Goal: Task Accomplishment & Management: Use online tool/utility

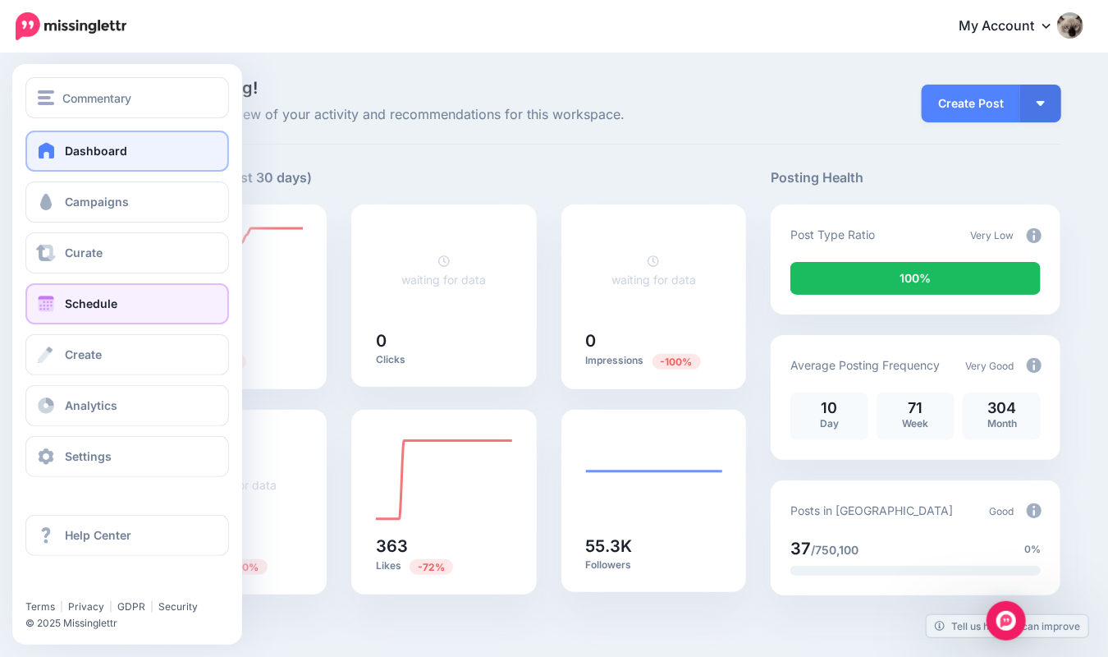
click at [128, 309] on link "Schedule" at bounding box center [127, 303] width 204 height 41
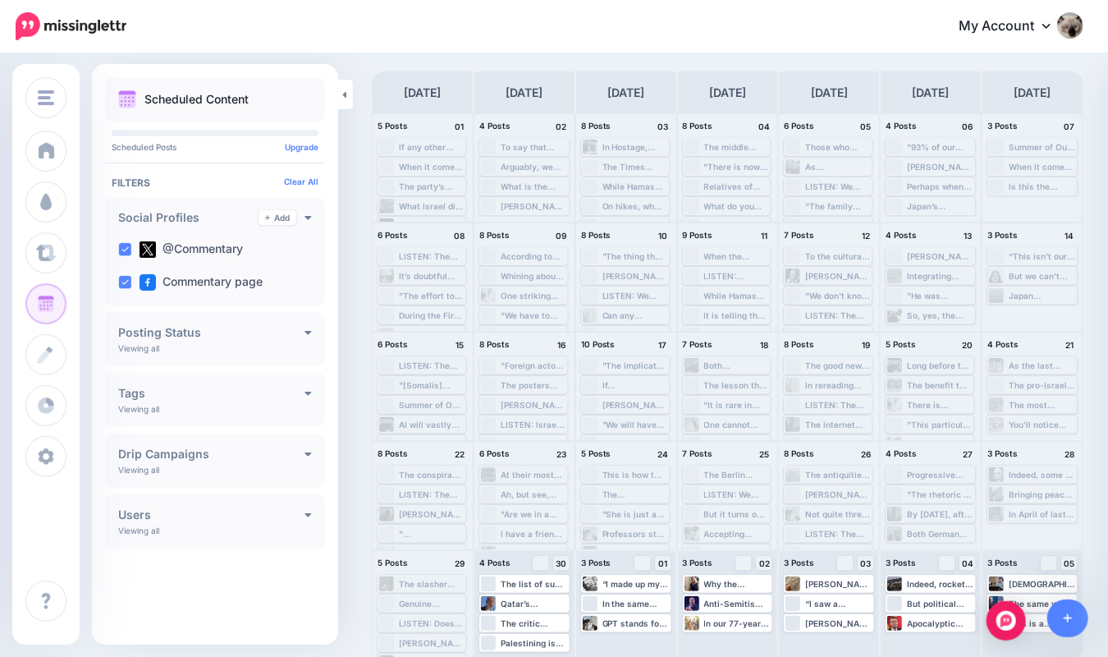
scroll to position [65, 0]
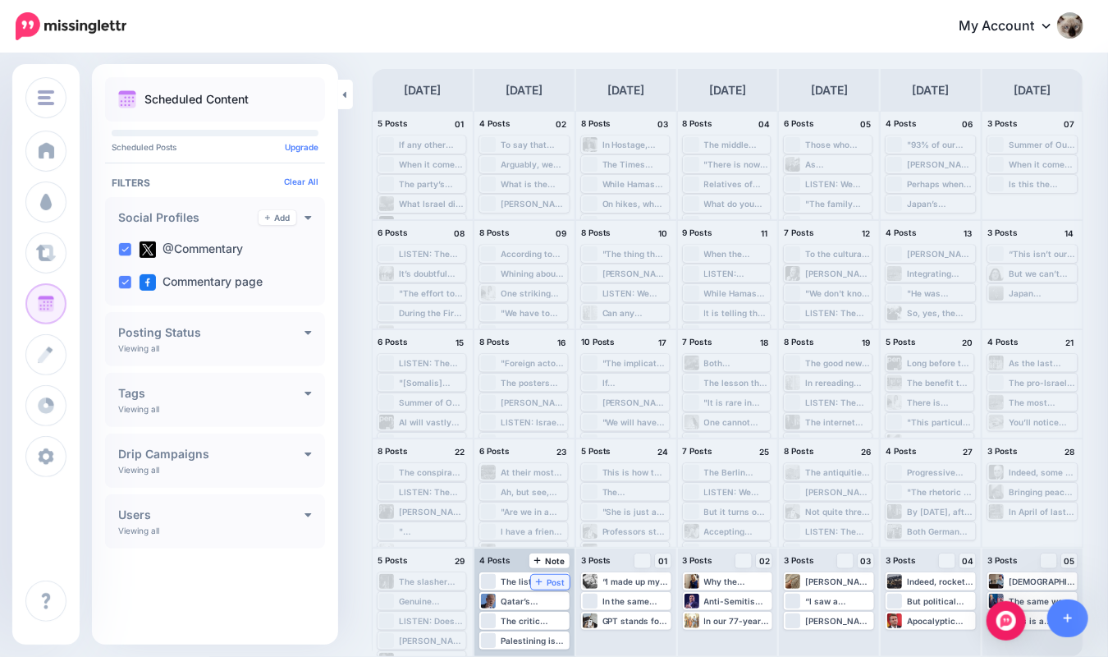
click at [556, 587] on link "Post" at bounding box center [550, 582] width 39 height 15
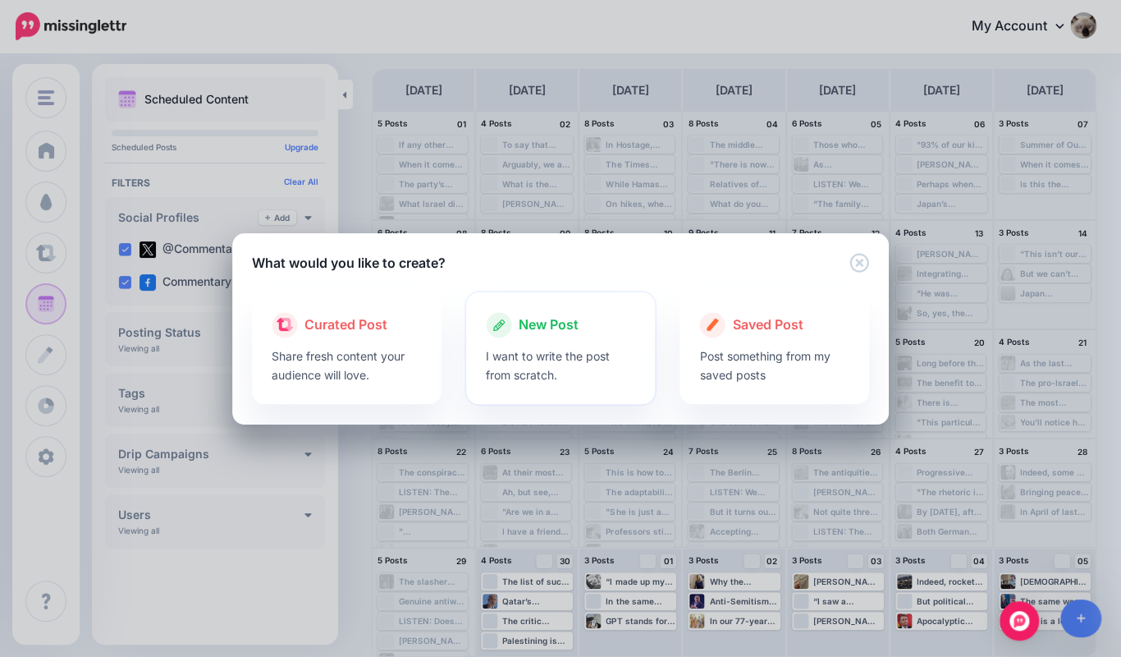
click at [552, 321] on span "New Post" at bounding box center [549, 324] width 60 height 21
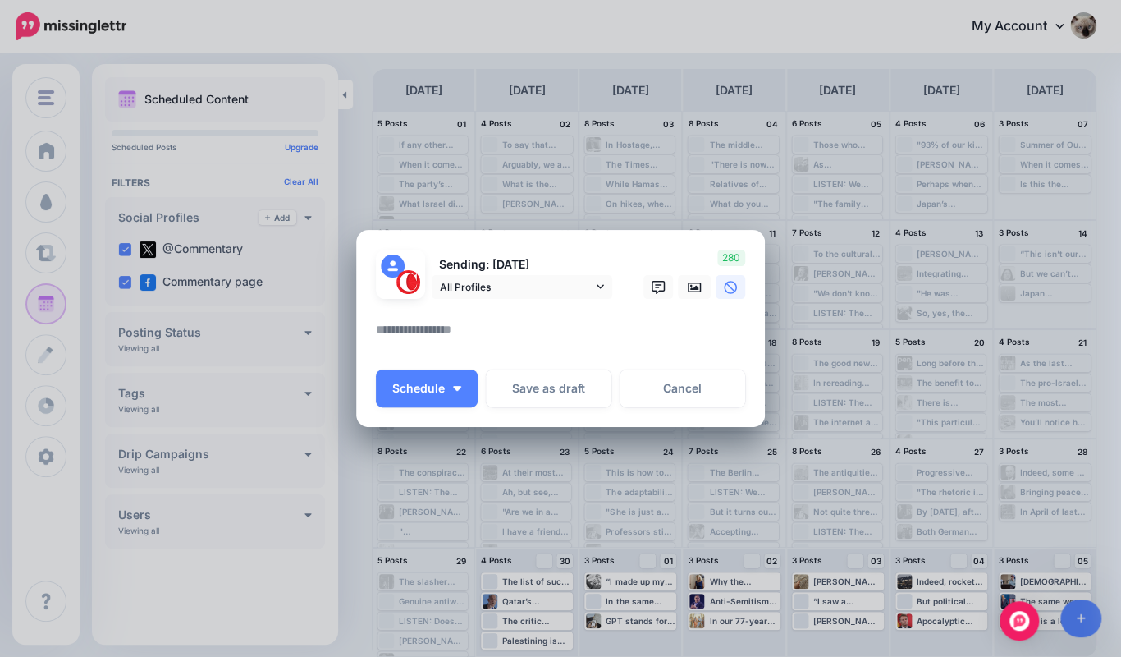
click at [562, 342] on textarea at bounding box center [565, 335] width 378 height 32
paste textarea "**********"
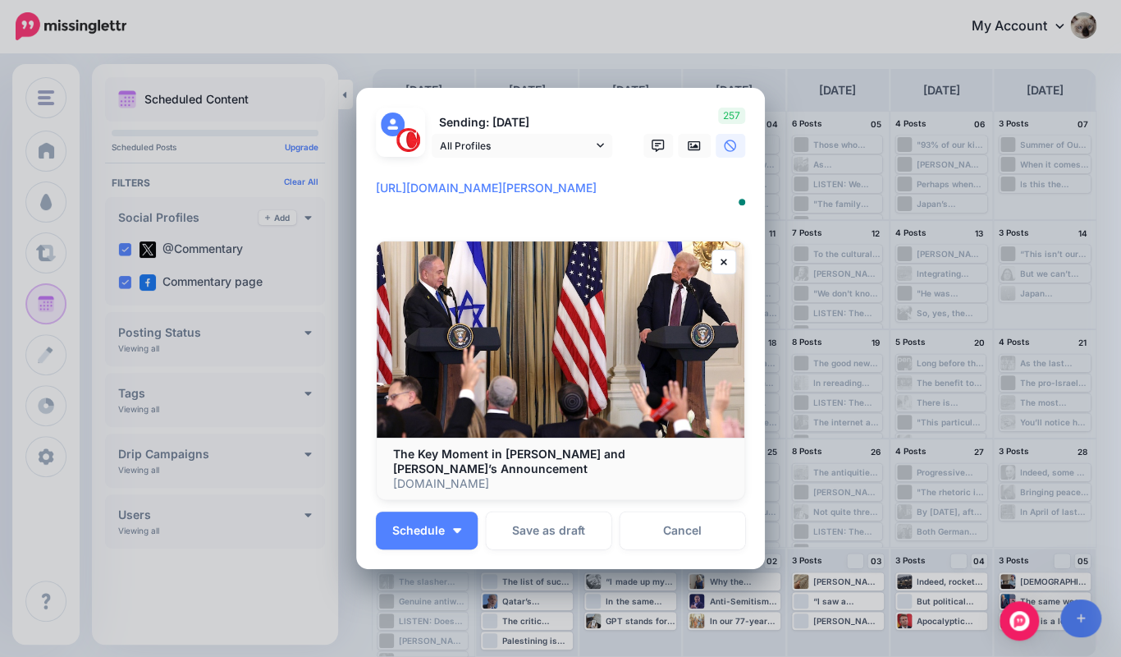
click at [376, 193] on textarea "**********" at bounding box center [565, 197] width 378 height 39
paste textarea "**********"
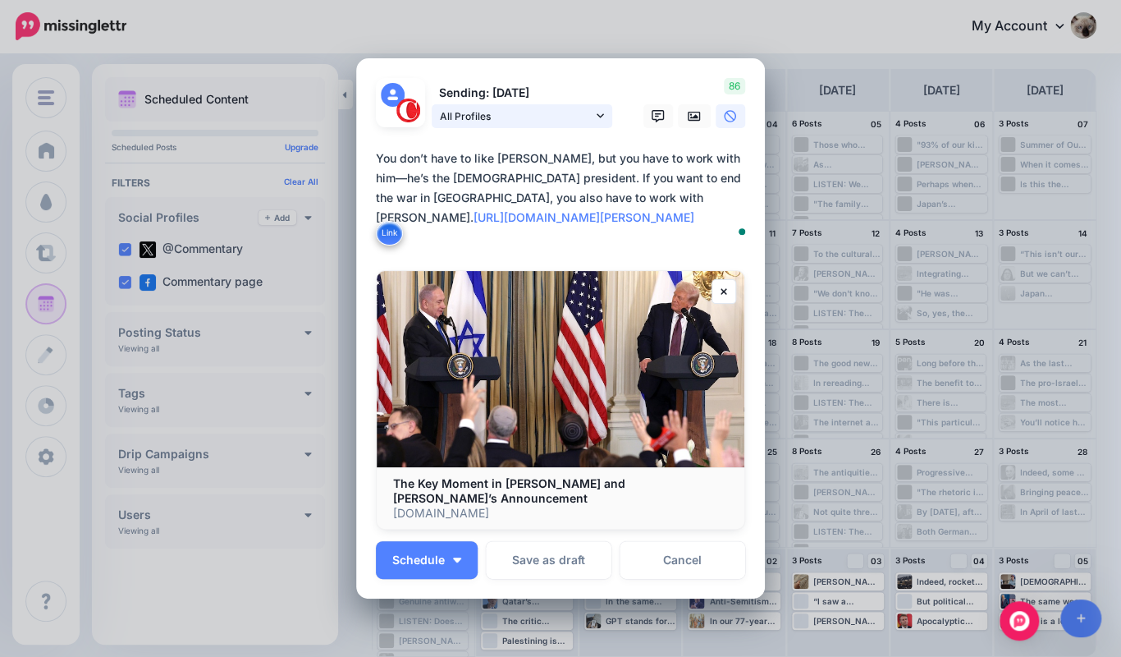
click at [488, 125] on span "All Profiles" at bounding box center [516, 116] width 153 height 17
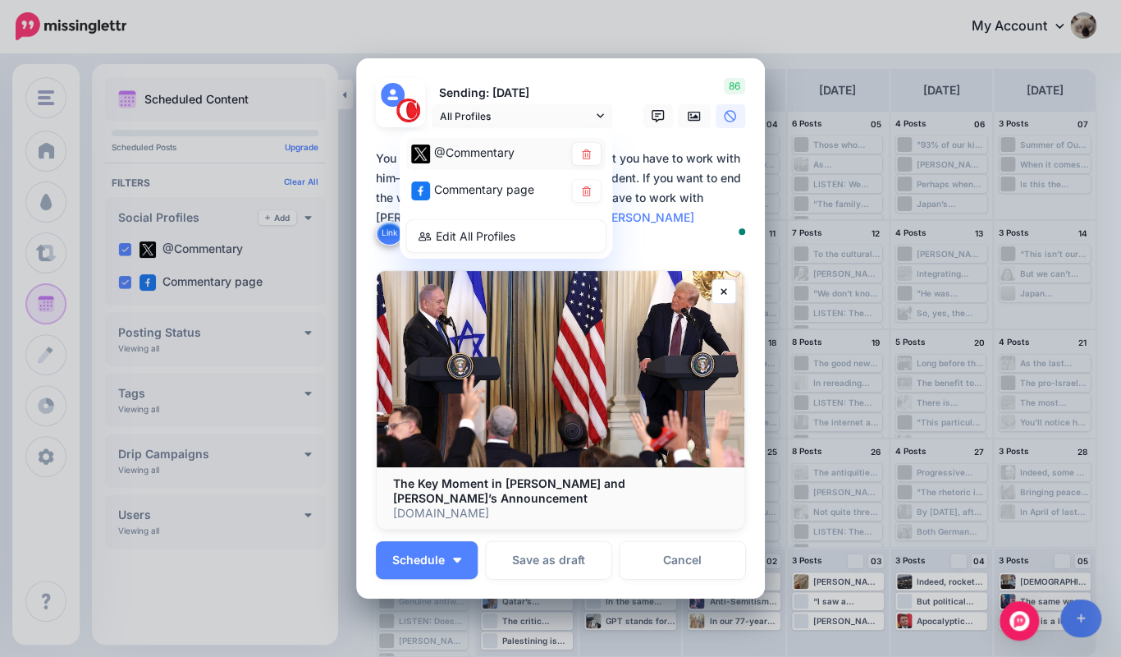
click at [466, 149] on div "@Commentary" at bounding box center [505, 154] width 199 height 32
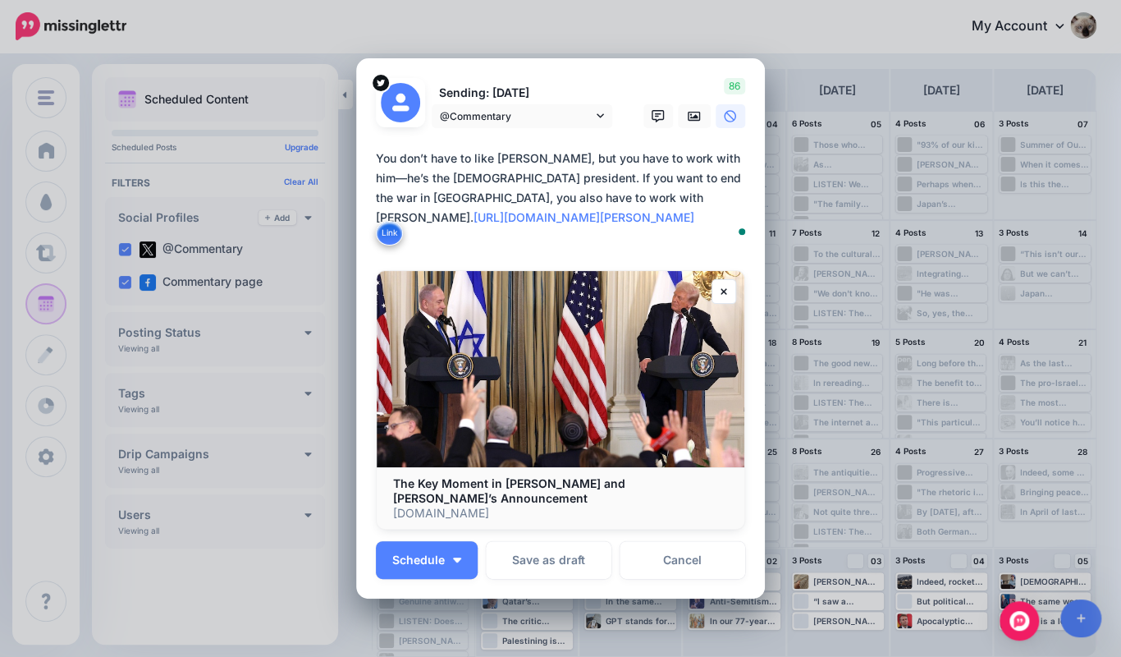
click at [493, 176] on textarea "**********" at bounding box center [565, 198] width 378 height 99
click at [589, 218] on textarea "**********" at bounding box center [565, 198] width 378 height 99
click at [604, 206] on textarea "**********" at bounding box center [565, 198] width 378 height 99
paste textarea "**********"
type textarea "**********"
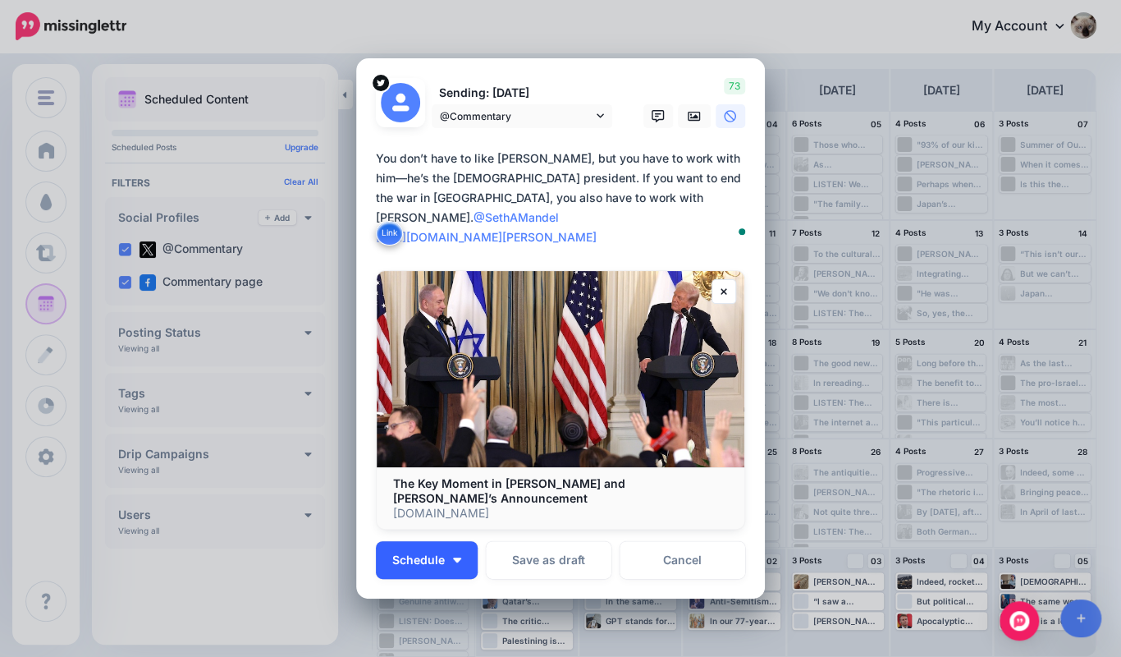
click at [420, 558] on button "Schedule" at bounding box center [427, 560] width 102 height 38
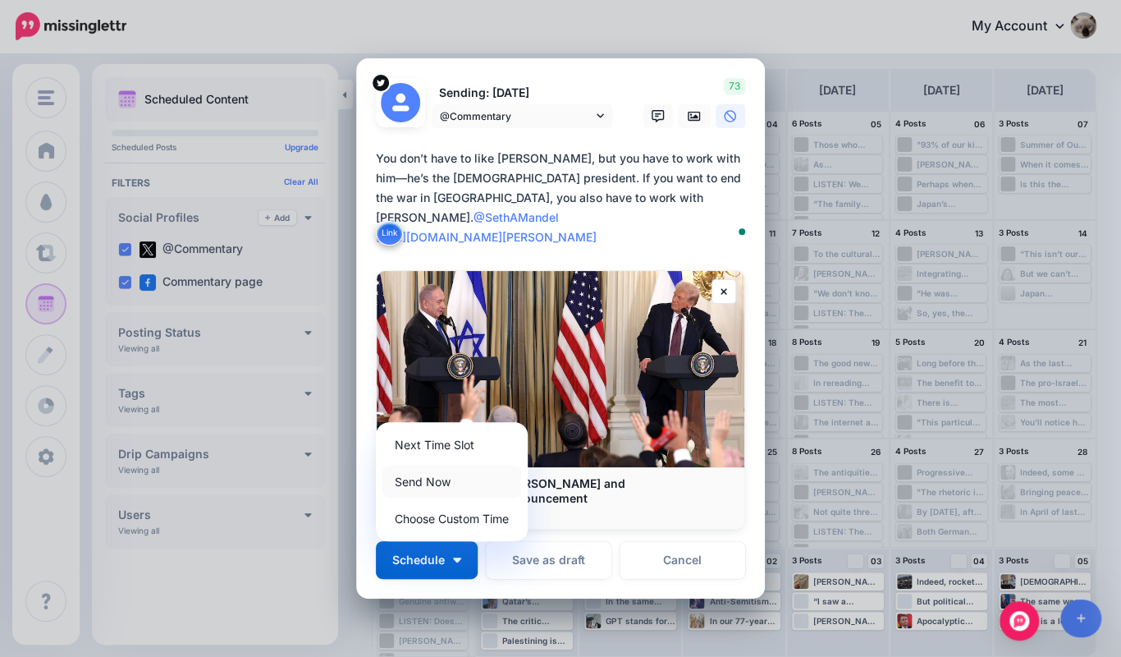
click at [438, 465] on link "Send Now" at bounding box center [452, 481] width 139 height 32
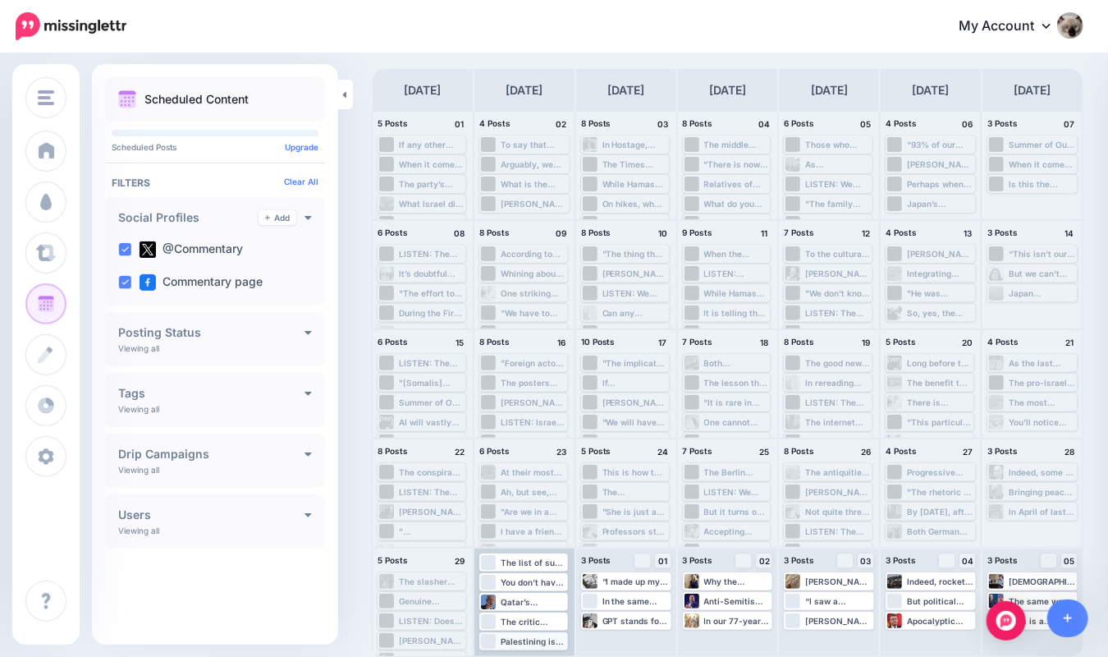
scroll to position [0, 0]
click at [1015, 617] on img "Open Intercom Messenger" at bounding box center [1006, 620] width 21 height 21
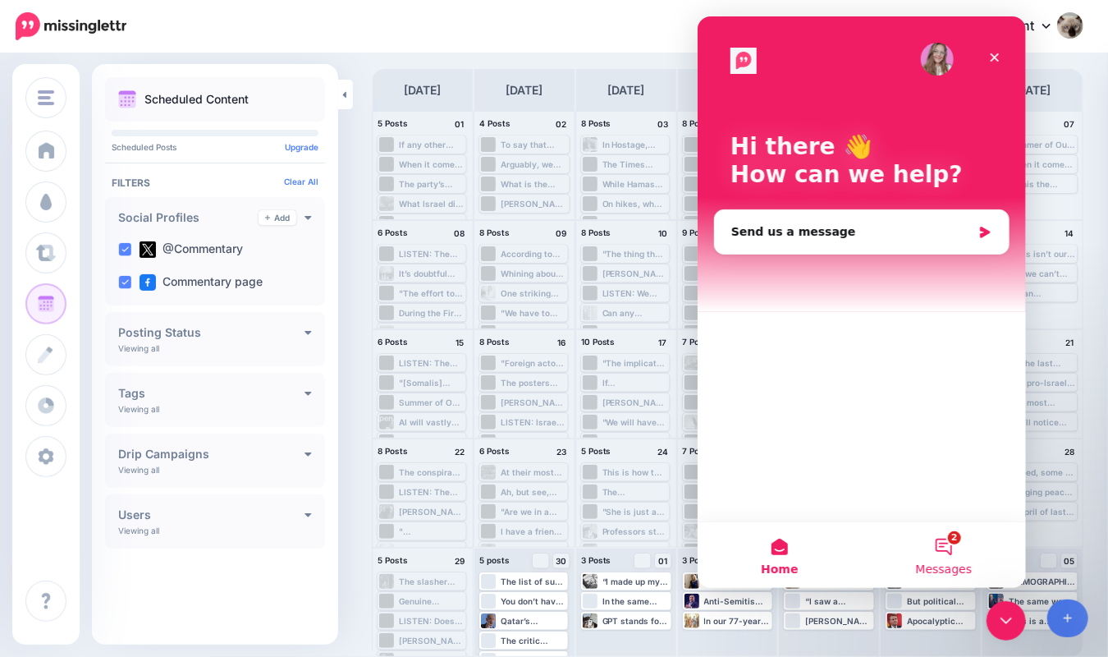
click at [945, 555] on button "2 Messages" at bounding box center [943, 555] width 164 height 66
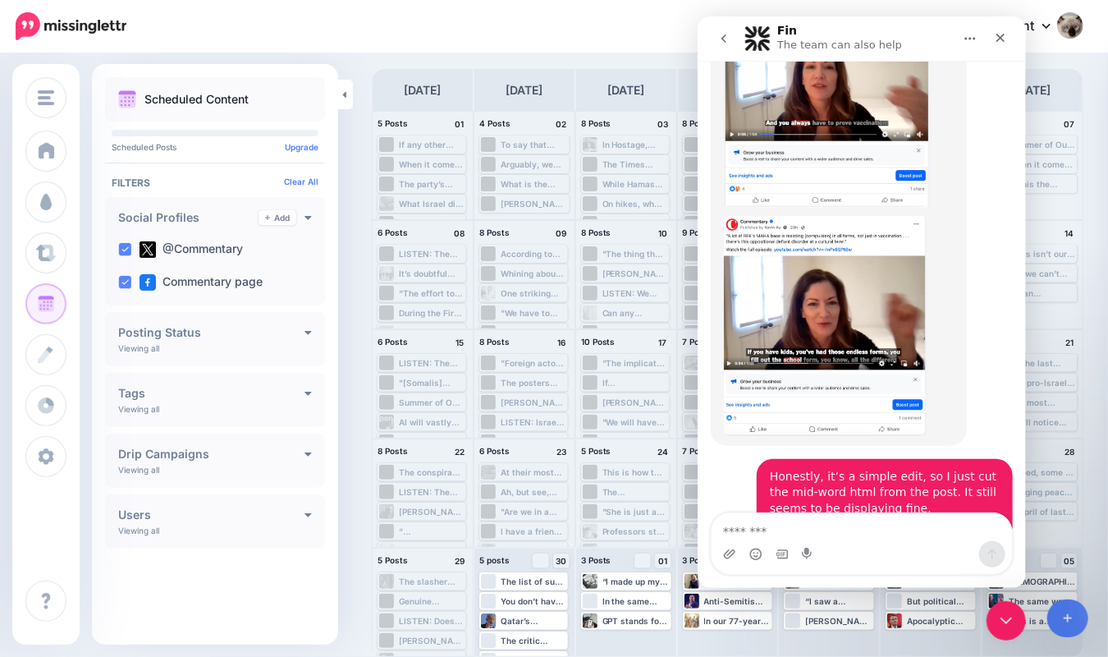
scroll to position [10453, 0]
click at [571, 19] on div "My Account Dashboard My Account Billing Facebook Community Help Center Logout" at bounding box center [615, 27] width 937 height 40
click at [996, 32] on icon "Close" at bounding box center [999, 37] width 13 height 13
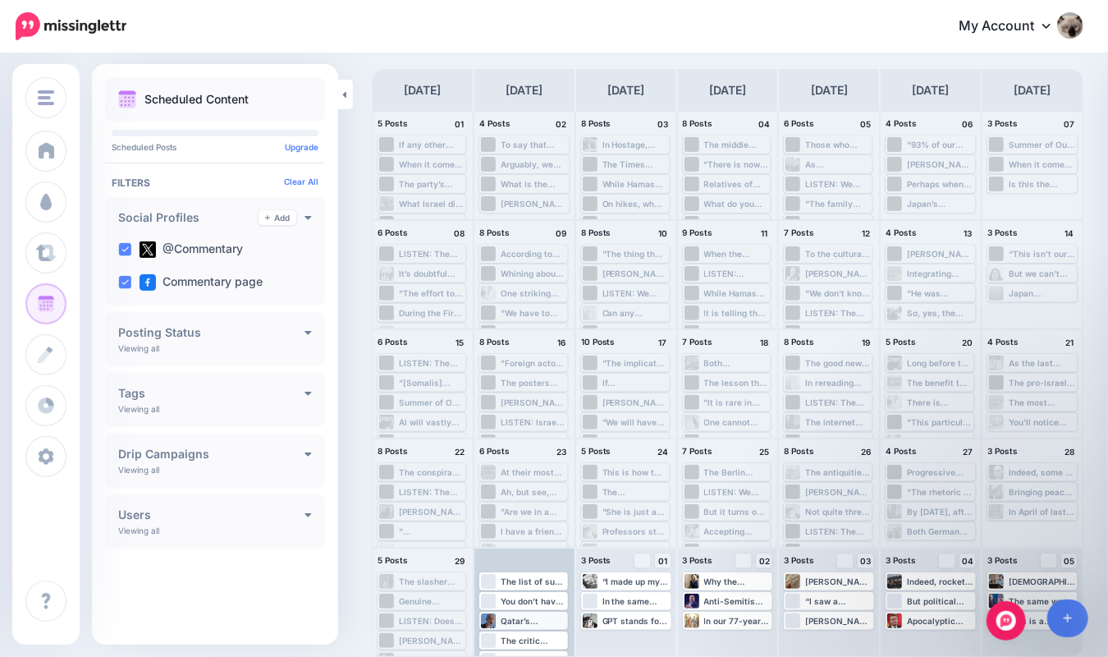
scroll to position [19, 0]
click at [509, 584] on div "You don’t have to like Donald Trump, but you have to work with him—he’s the U.S…" at bounding box center [534, 582] width 66 height 10
click at [525, 606] on link "Manage Dates" at bounding box center [530, 601] width 21 height 15
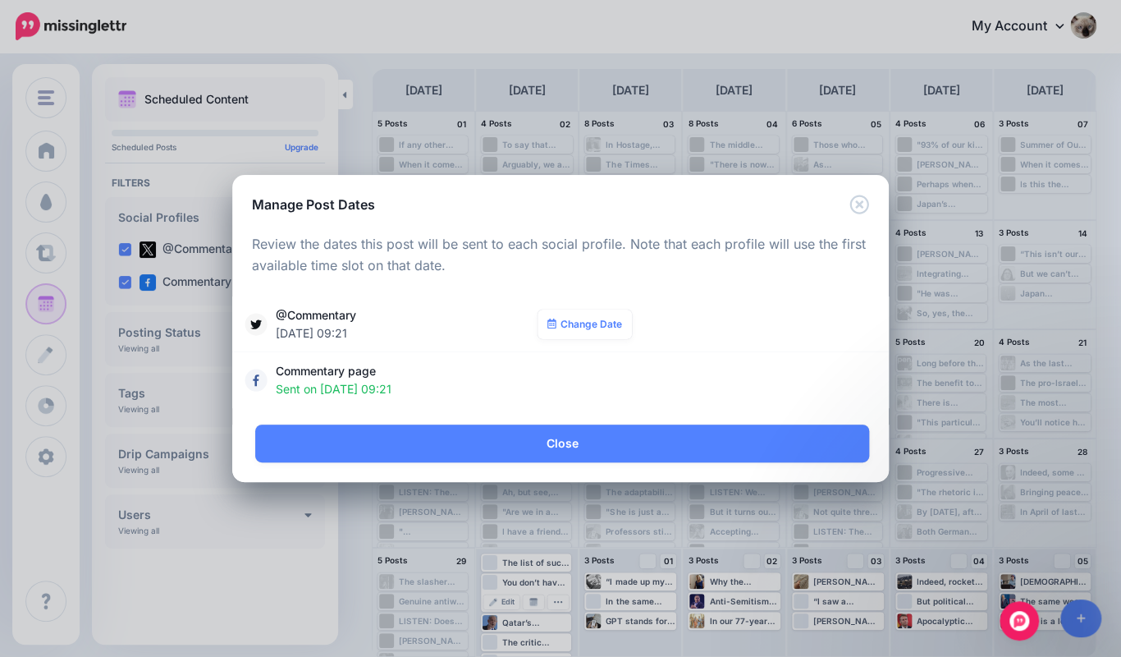
click at [856, 192] on div "Manage Post Dates" at bounding box center [560, 194] width 657 height 39
click at [854, 199] on icon "Close" at bounding box center [860, 205] width 20 height 20
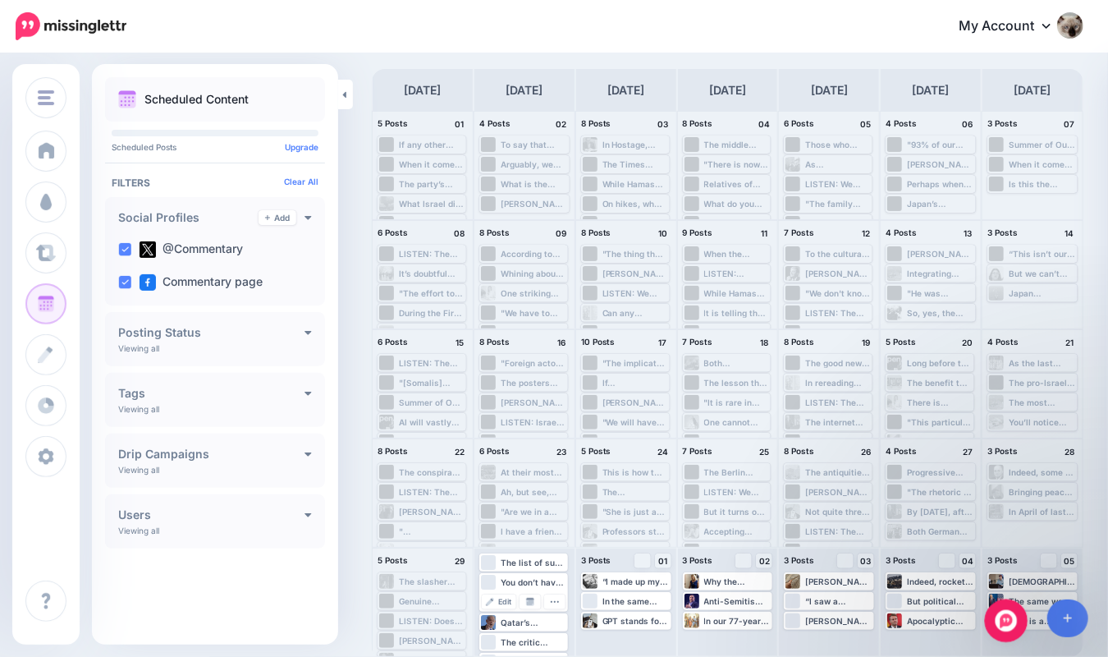
drag, startPoint x: 1007, startPoint y: 617, endPoint x: 1011, endPoint y: 605, distance: 12.0
click at [1010, 616] on icon "Open Intercom Messenger" at bounding box center [1004, 618] width 27 height 27
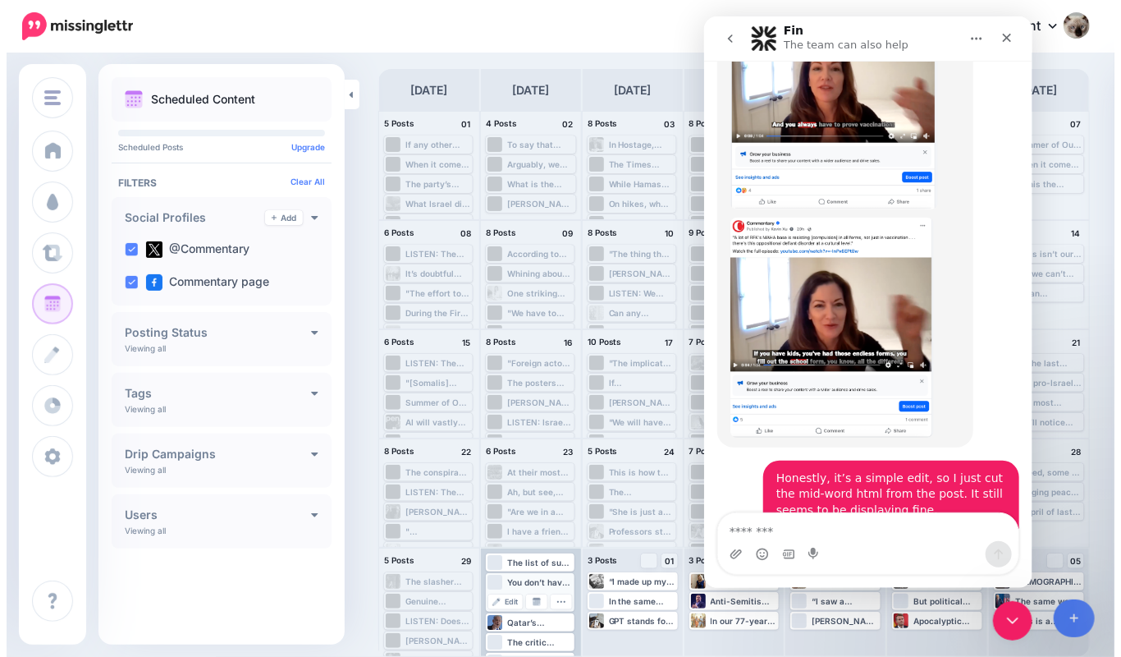
scroll to position [10454, 0]
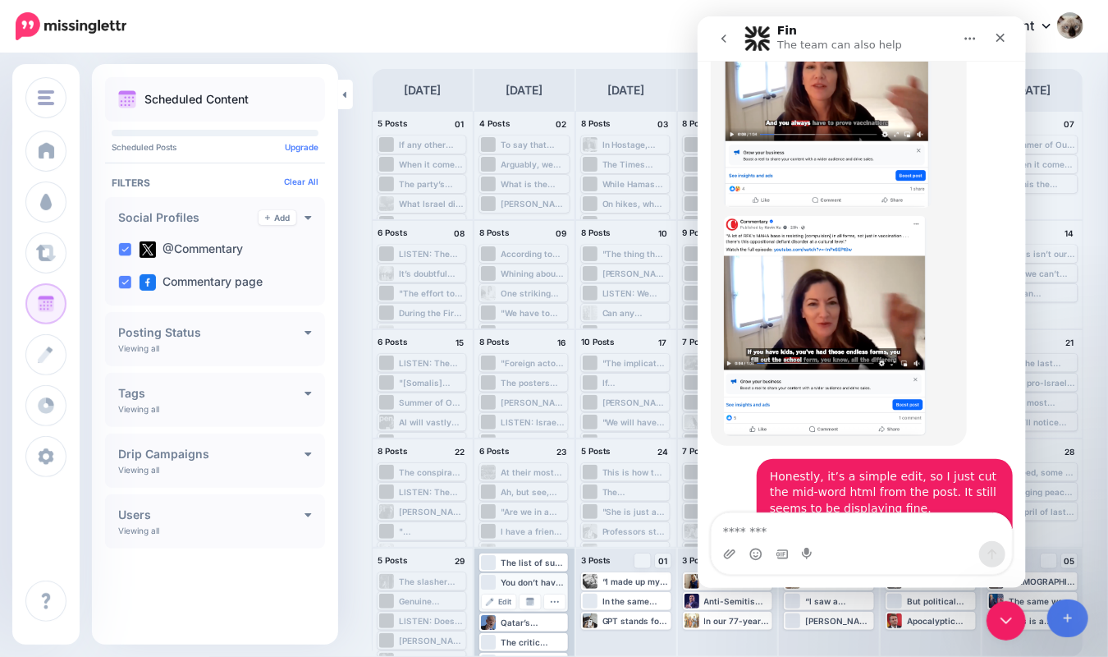
click at [535, 578] on div "You don’t have to like Donald Trump, but you have to work with him—he’s the U.S…" at bounding box center [534, 582] width 66 height 10
click at [558, 594] on button "button" at bounding box center [554, 601] width 21 height 15
click at [507, 600] on span "Edit" at bounding box center [504, 602] width 13 height 8
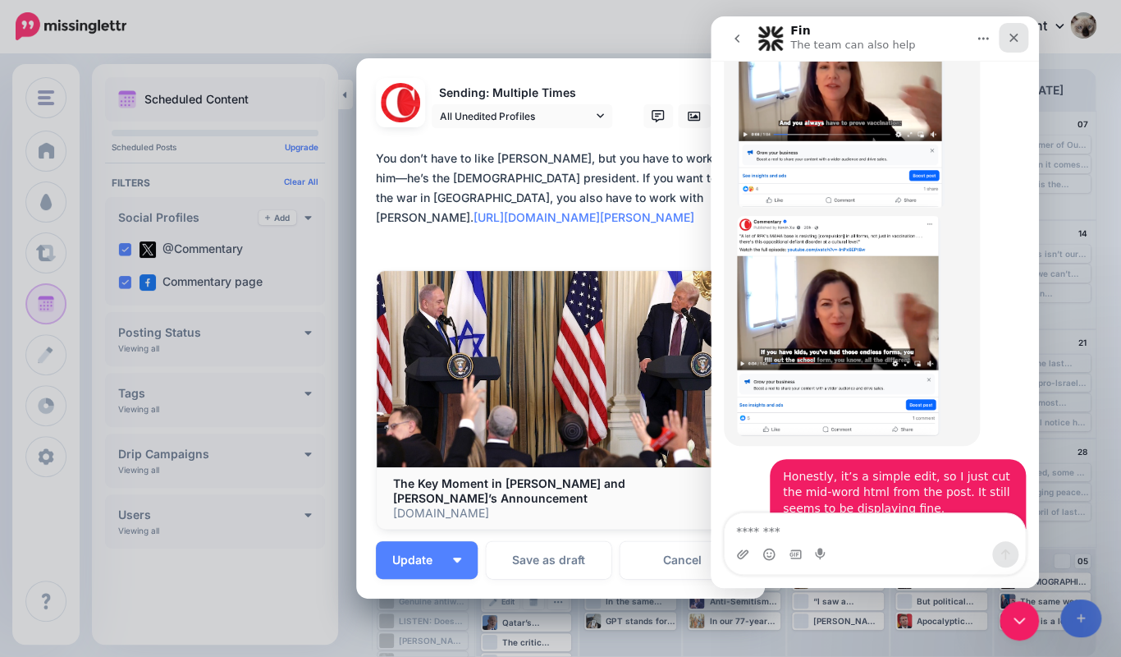
click at [1016, 45] on div "Close" at bounding box center [1014, 38] width 30 height 30
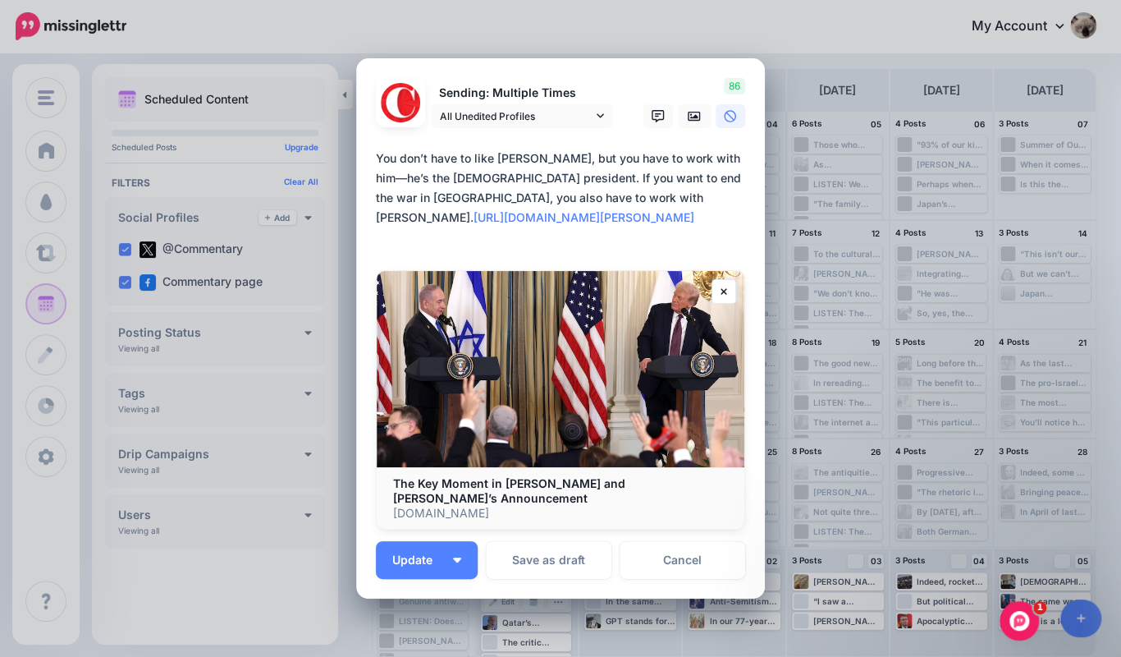
scroll to position [0, 0]
click at [667, 551] on link "Cancel" at bounding box center [683, 560] width 126 height 38
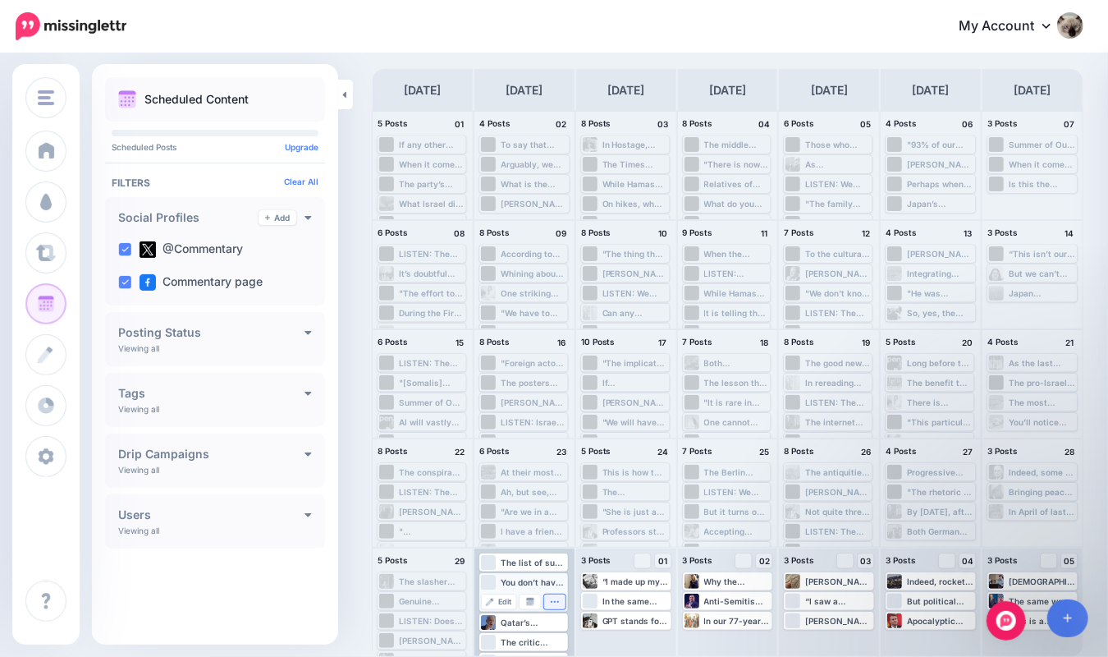
click at [549, 600] on button "button" at bounding box center [554, 601] width 21 height 15
click at [545, 570] on link "Assign to User" at bounding box center [518, 576] width 85 height 18
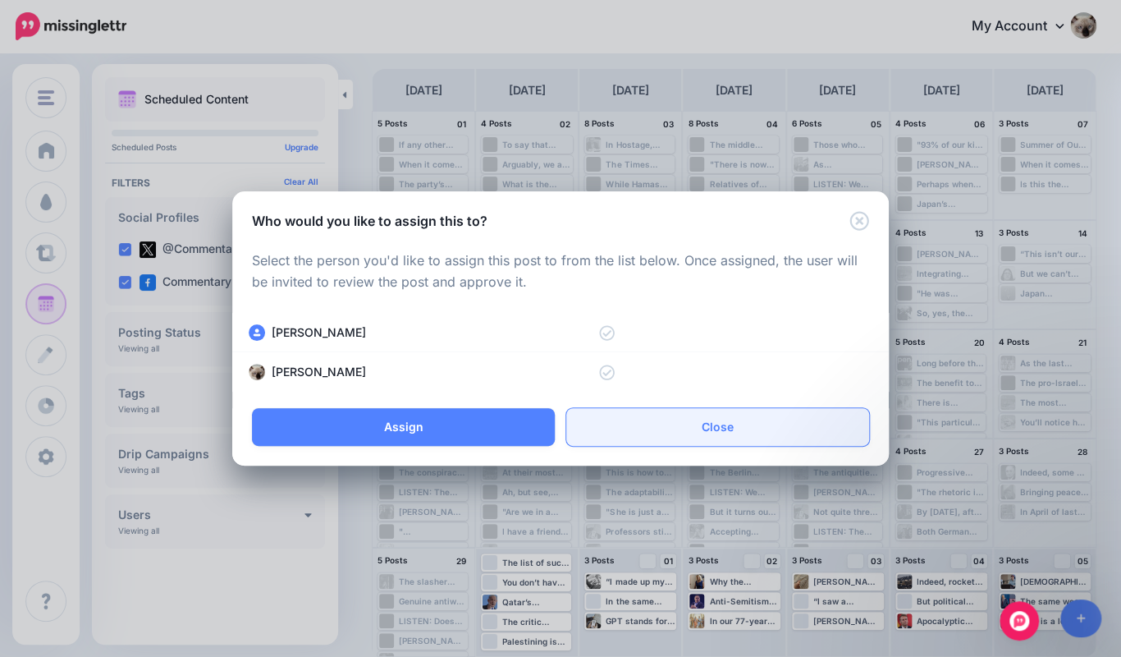
click at [705, 429] on link "Close" at bounding box center [717, 427] width 303 height 38
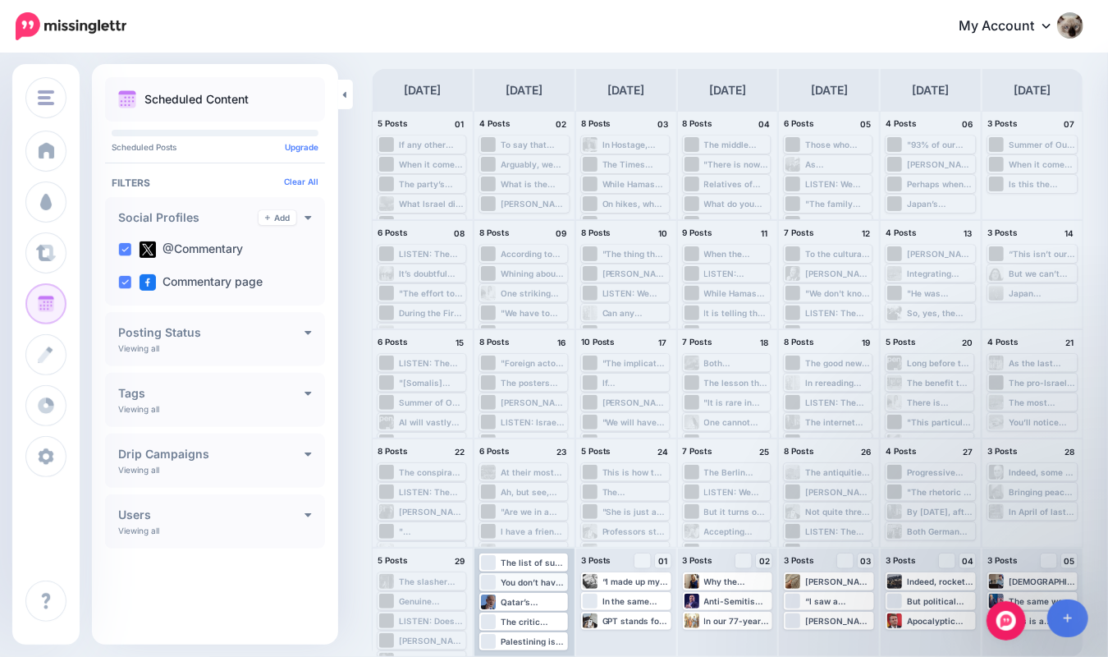
click at [529, 584] on div "You don’t have to like Donald Trump, but you have to work with him—he’s the U.S…" at bounding box center [534, 582] width 66 height 10
click at [530, 594] on link "Manage Dates" at bounding box center [530, 601] width 21 height 15
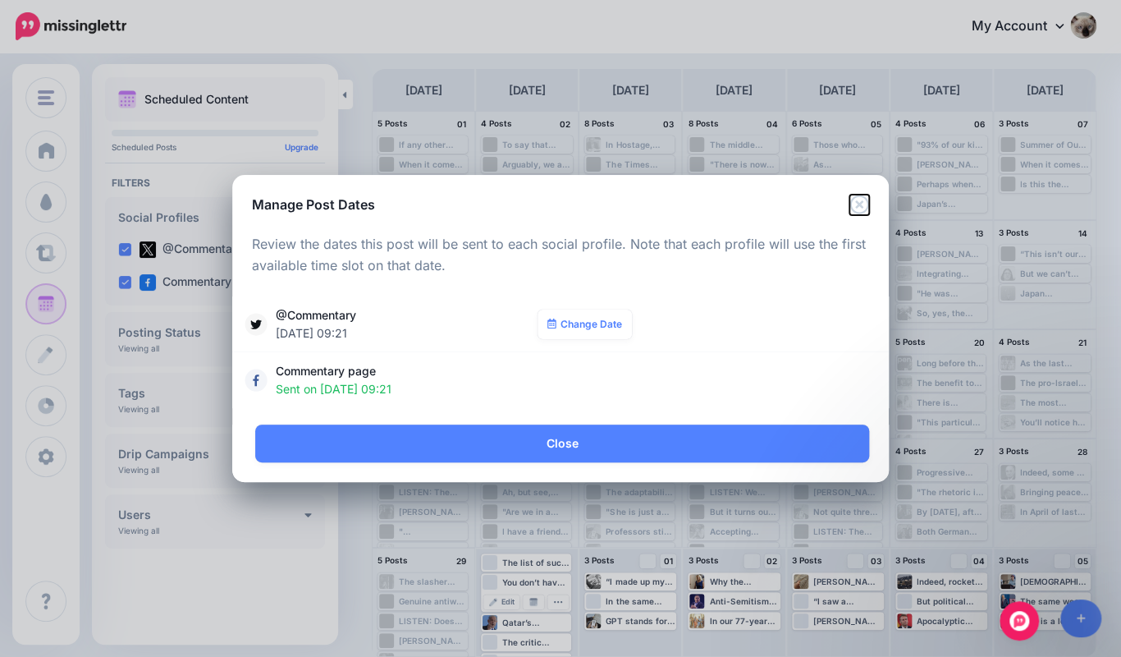
click at [851, 205] on icon "Close" at bounding box center [860, 205] width 20 height 20
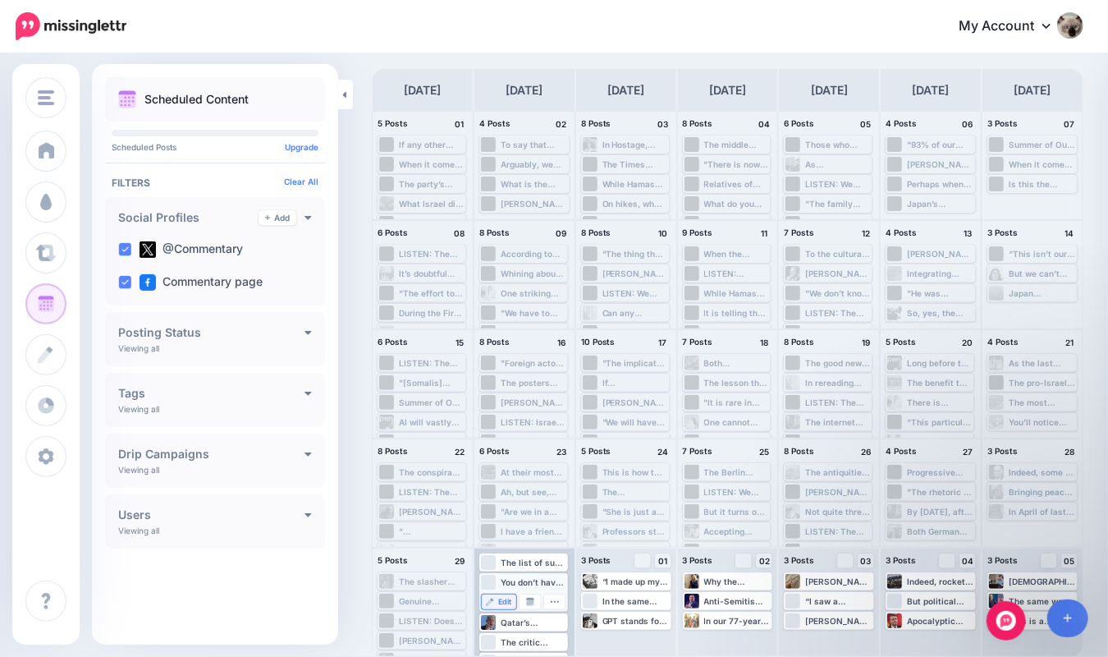
click at [498, 604] on link "Edit" at bounding box center [499, 601] width 34 height 15
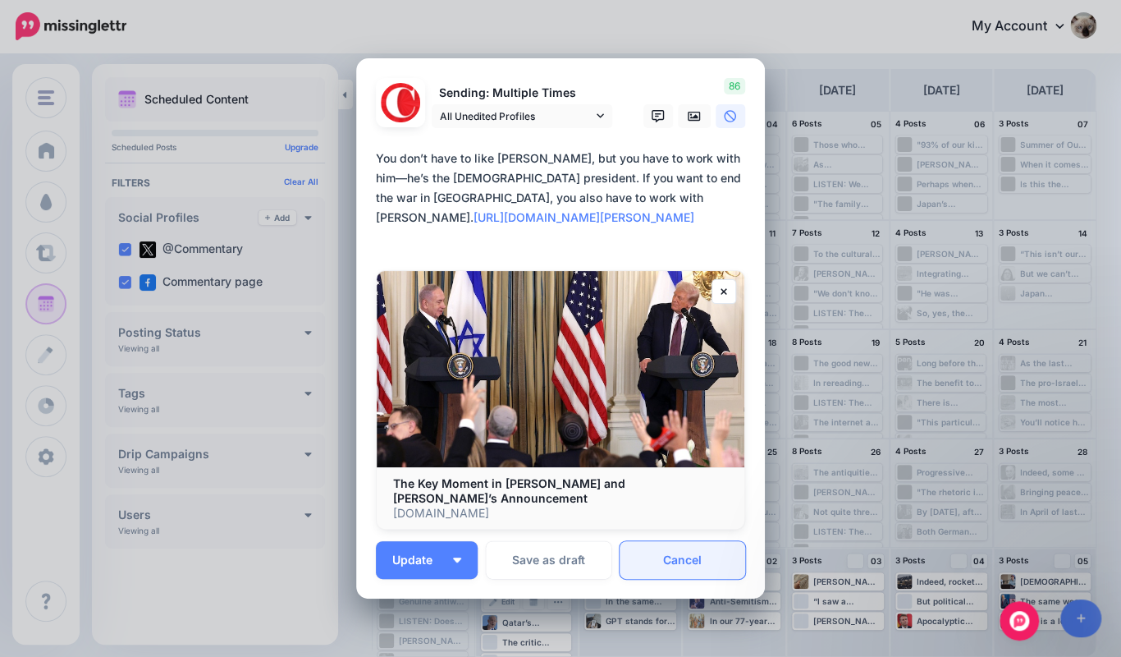
click at [689, 564] on link "Cancel" at bounding box center [683, 560] width 126 height 38
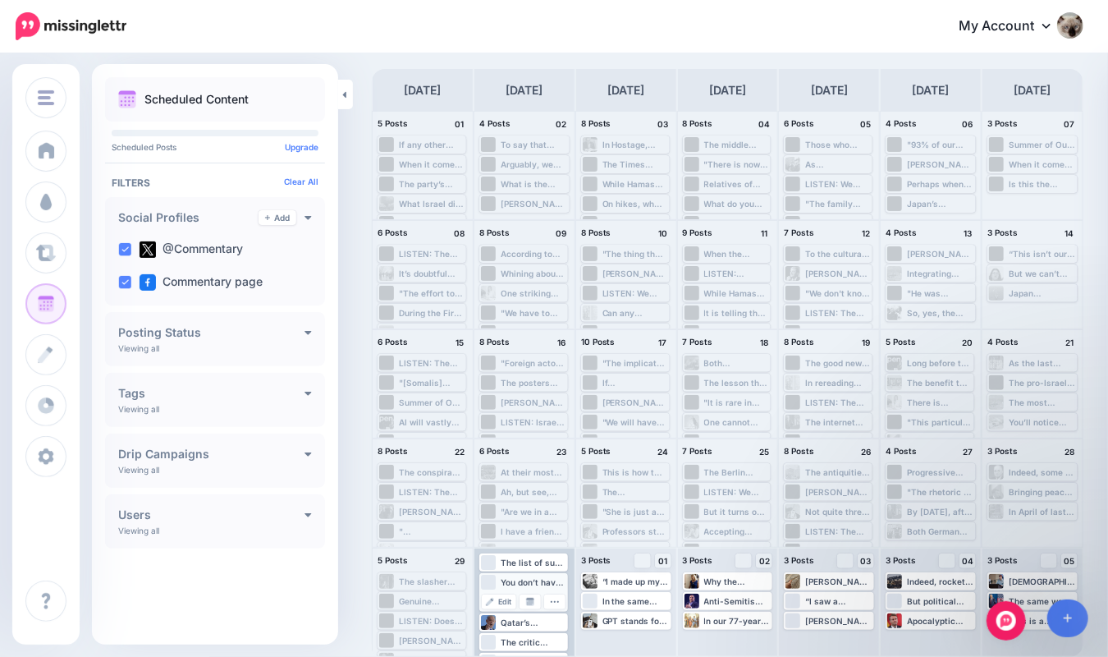
click at [534, 580] on div "You don’t have to like Donald Trump, but you have to work with him—he’s the U.S…" at bounding box center [534, 582] width 66 height 10
click at [522, 579] on div "You don’t have to like Donald Trump, but you have to work with him—he’s the U.S…" at bounding box center [534, 582] width 66 height 10
click at [493, 598] on img at bounding box center [490, 602] width 8 height 8
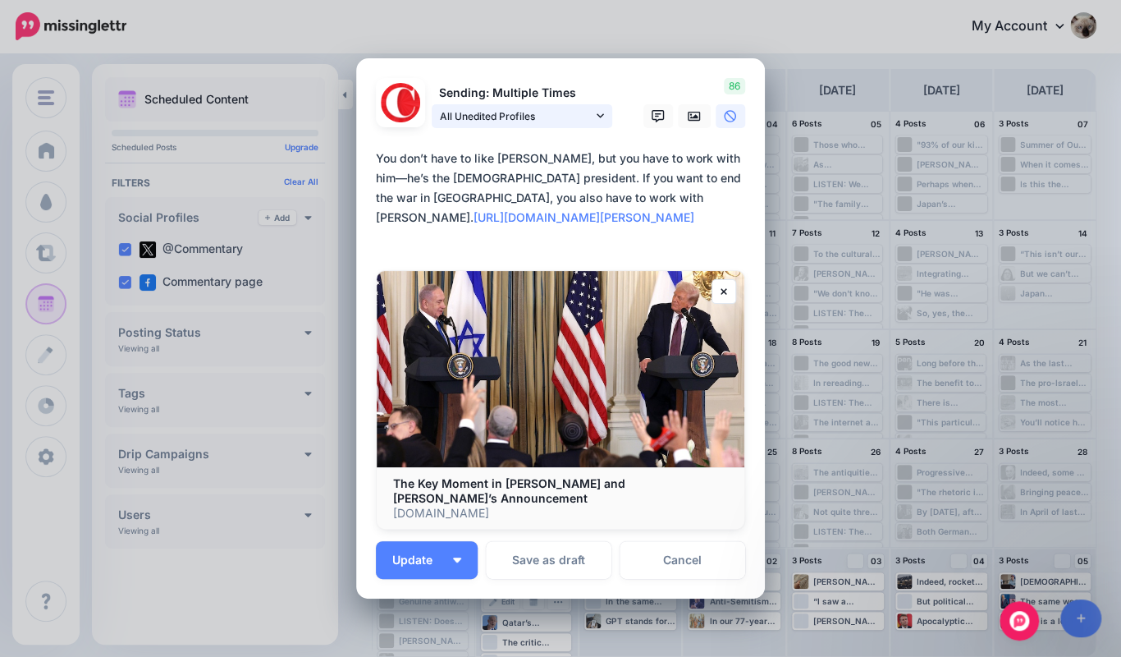
click at [558, 117] on span "All Unedited Profiles" at bounding box center [516, 116] width 153 height 17
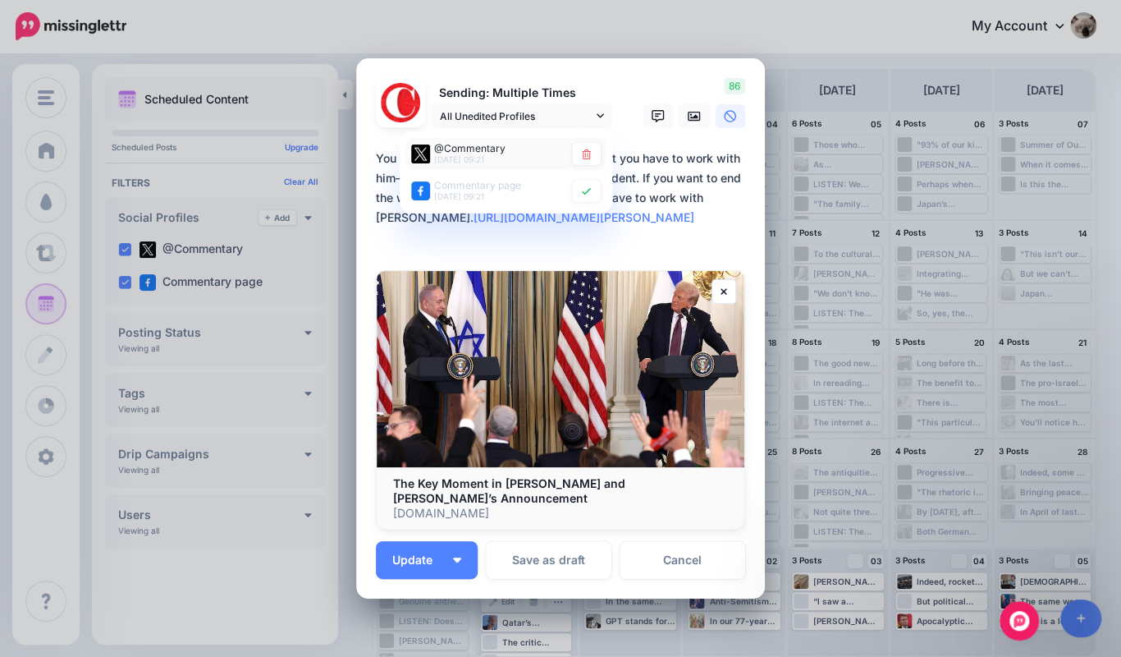
click at [485, 154] on span "@Commentary" at bounding box center [469, 148] width 71 height 12
type textarea "**********"
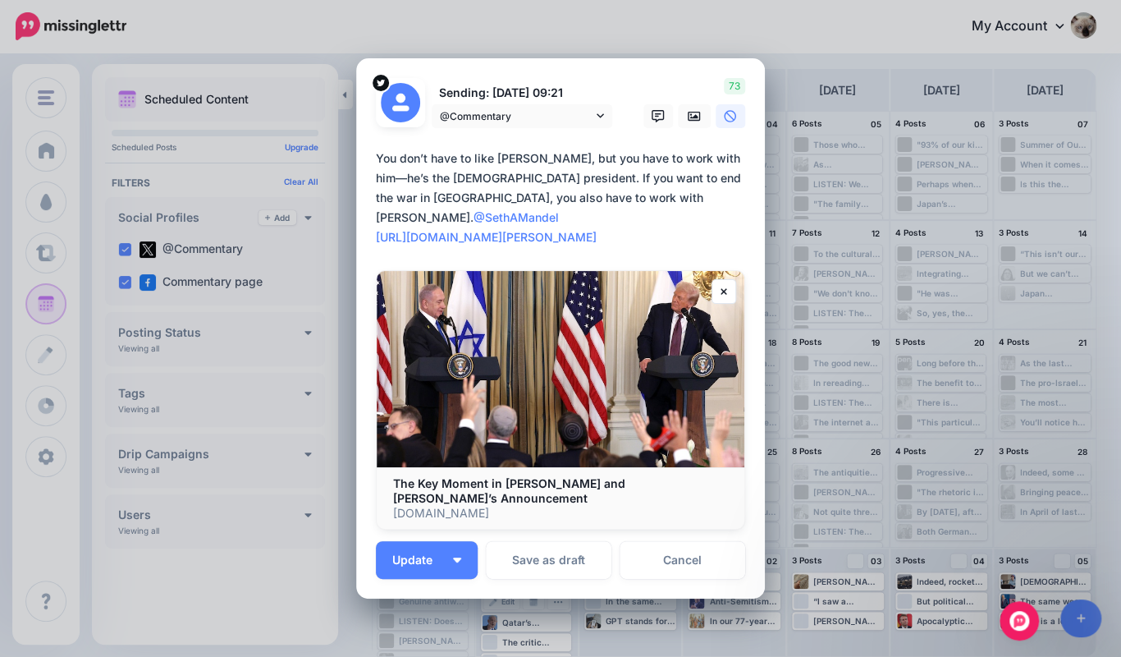
click at [534, 184] on textarea "**********" at bounding box center [565, 198] width 378 height 99
click at [502, 121] on span "@Commentary" at bounding box center [516, 116] width 153 height 17
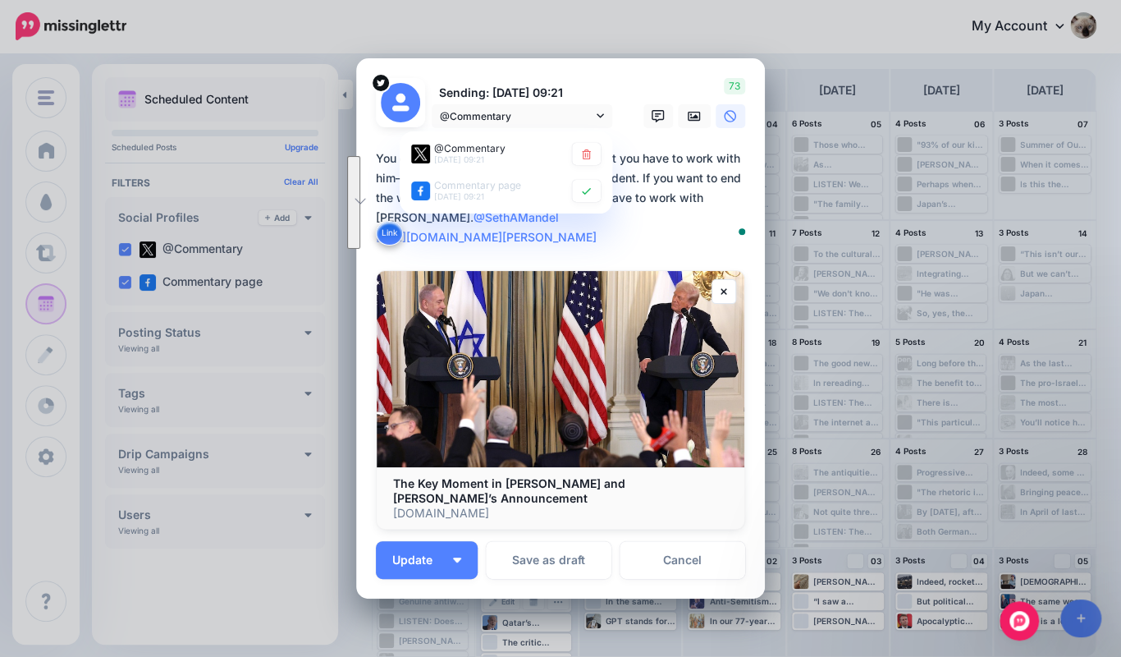
click at [603, 85] on div "Sending: 30th Sep 09:21 @Commentary @Commentary 30th Sep 09:21 30th Sep 09:21" at bounding box center [495, 103] width 263 height 50
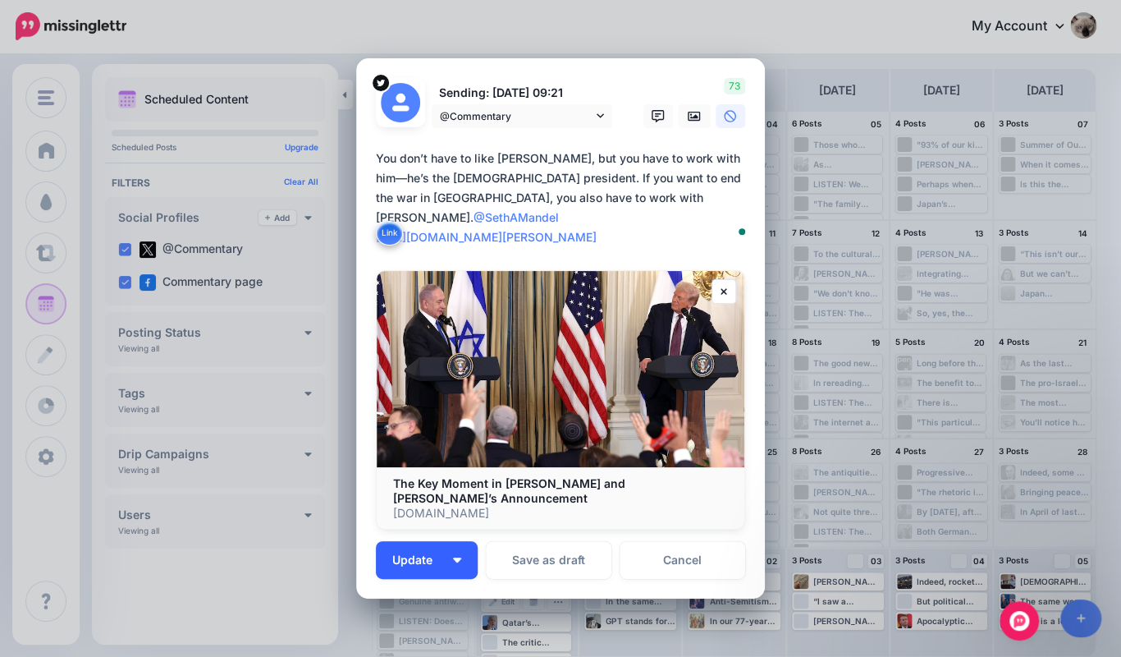
click at [442, 553] on button "Update" at bounding box center [427, 560] width 102 height 38
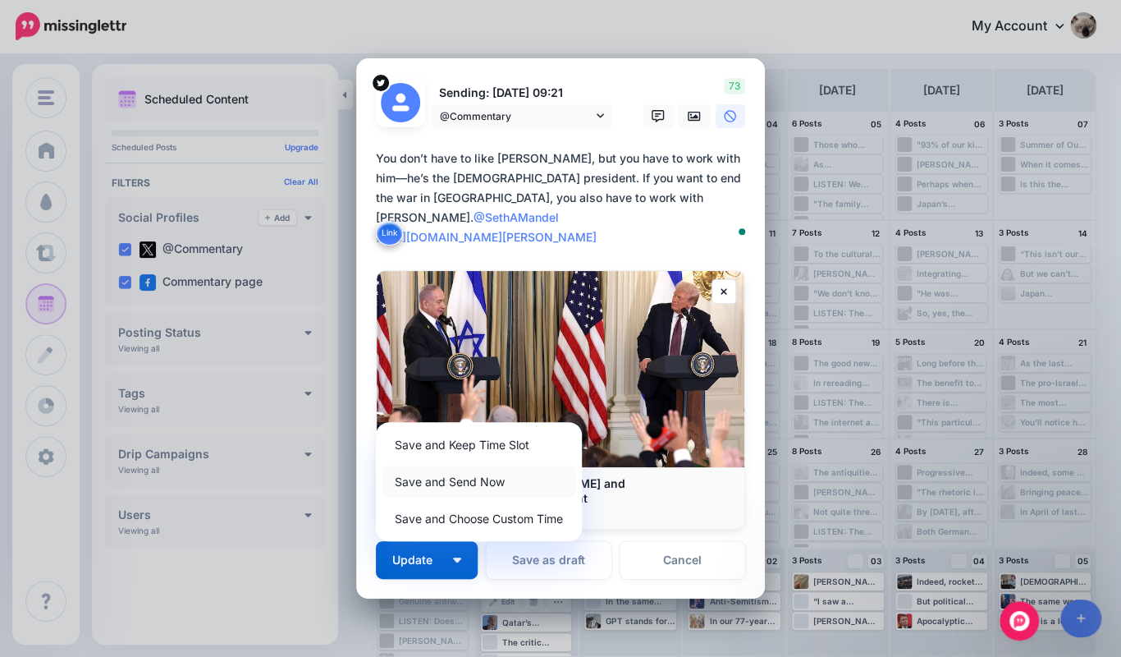
click at [450, 479] on link "Save and Send Now" at bounding box center [479, 481] width 193 height 32
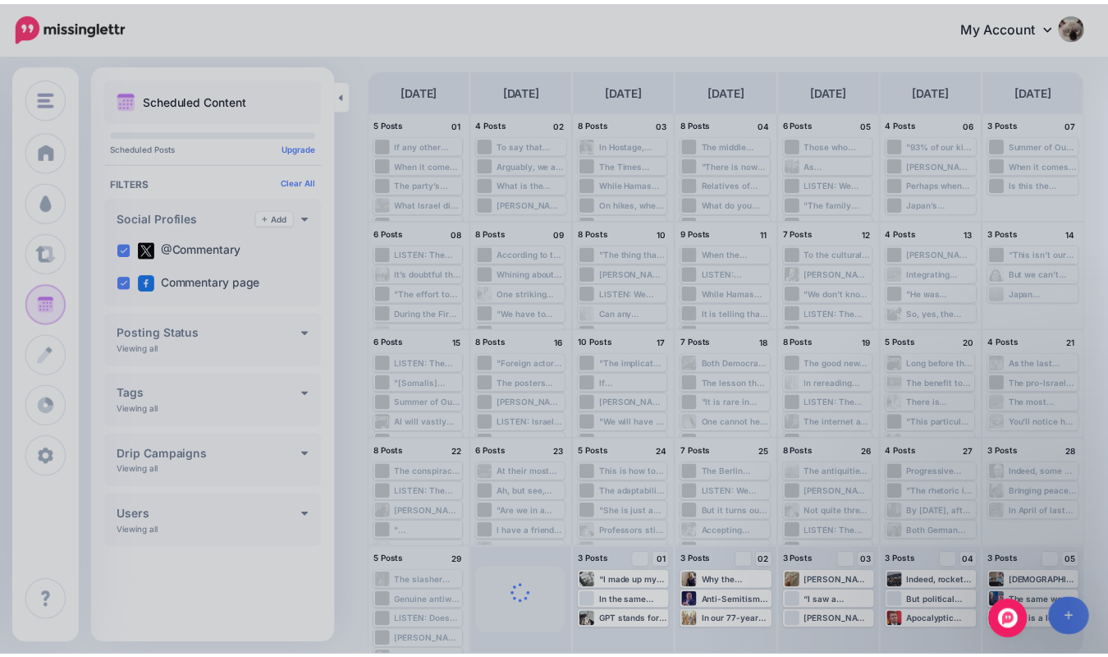
scroll to position [3, 0]
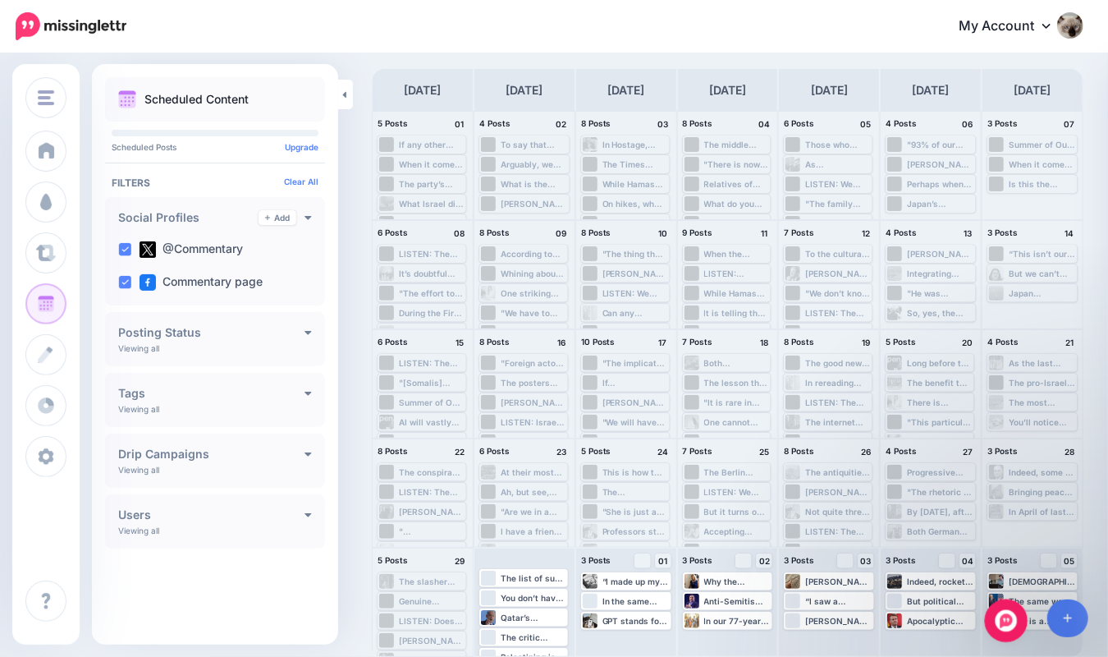
click at [1002, 613] on icon "Open Intercom Messenger" at bounding box center [1004, 618] width 27 height 27
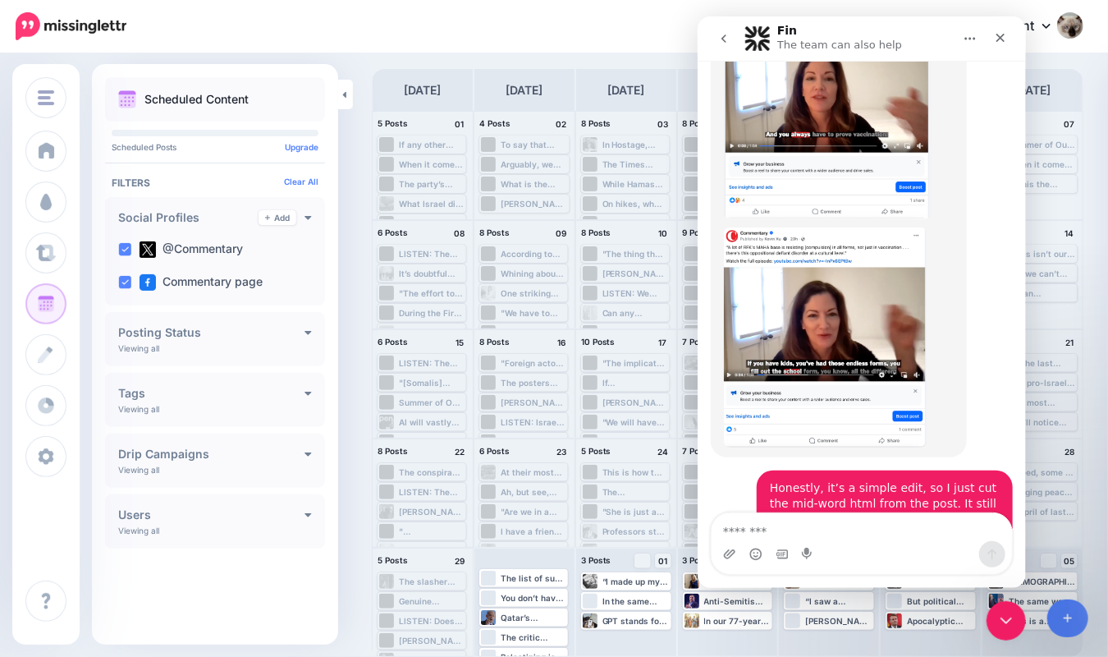
click at [827, 537] on textarea "Message…" at bounding box center [861, 527] width 300 height 28
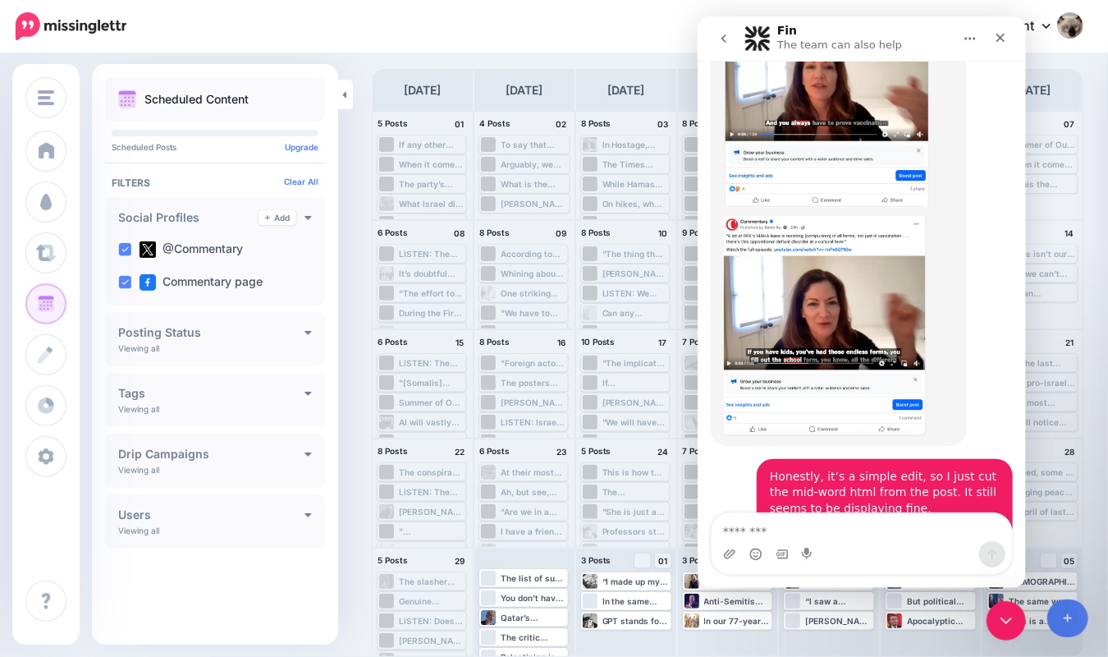
scroll to position [10453, 0]
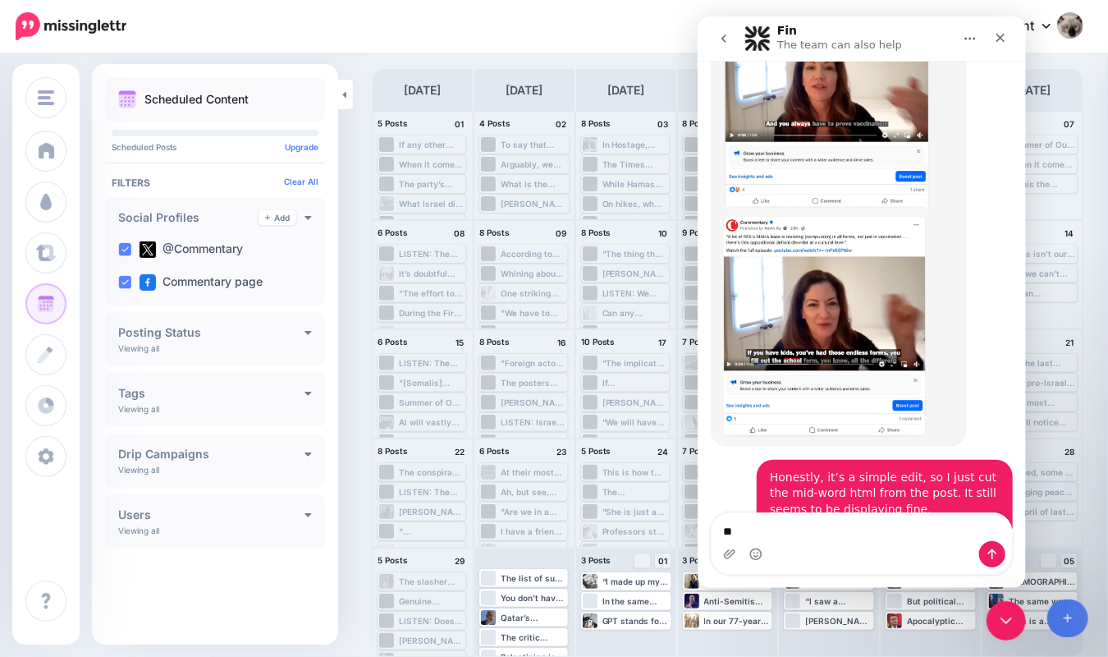
type textarea "*"
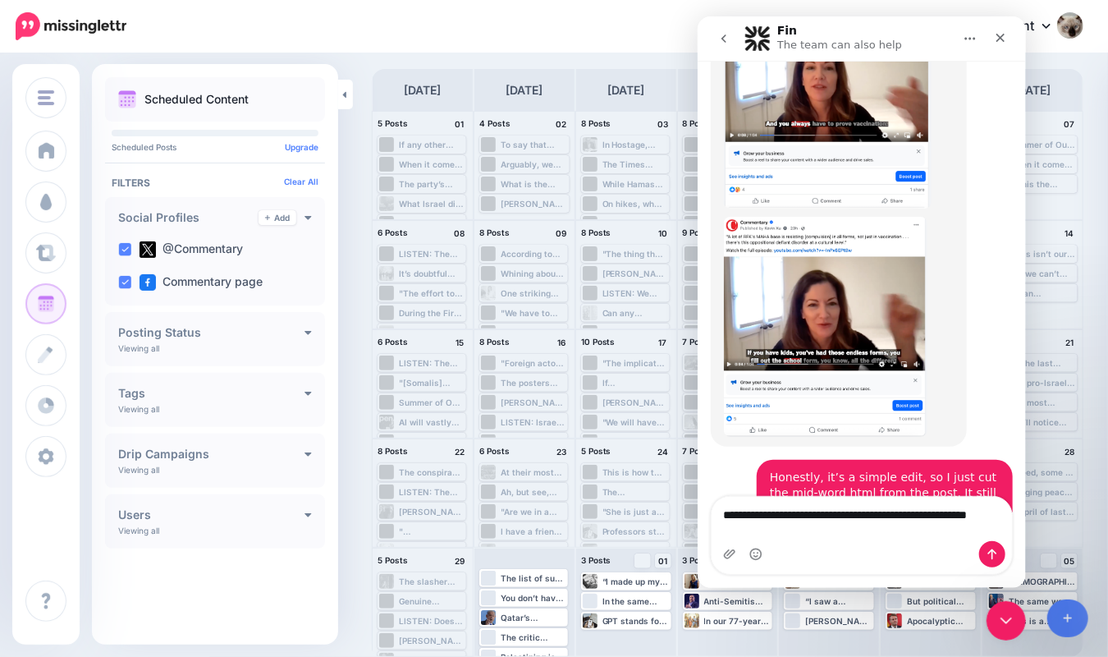
scroll to position [10470, 0]
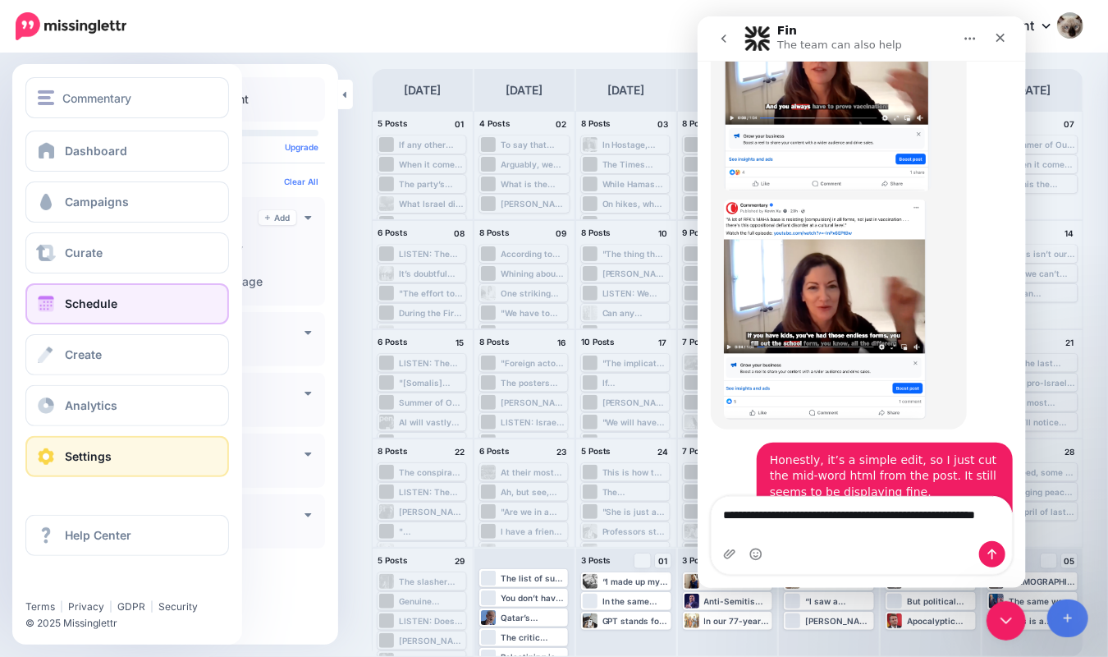
type textarea "**********"
click at [105, 452] on span "Settings" at bounding box center [88, 456] width 47 height 14
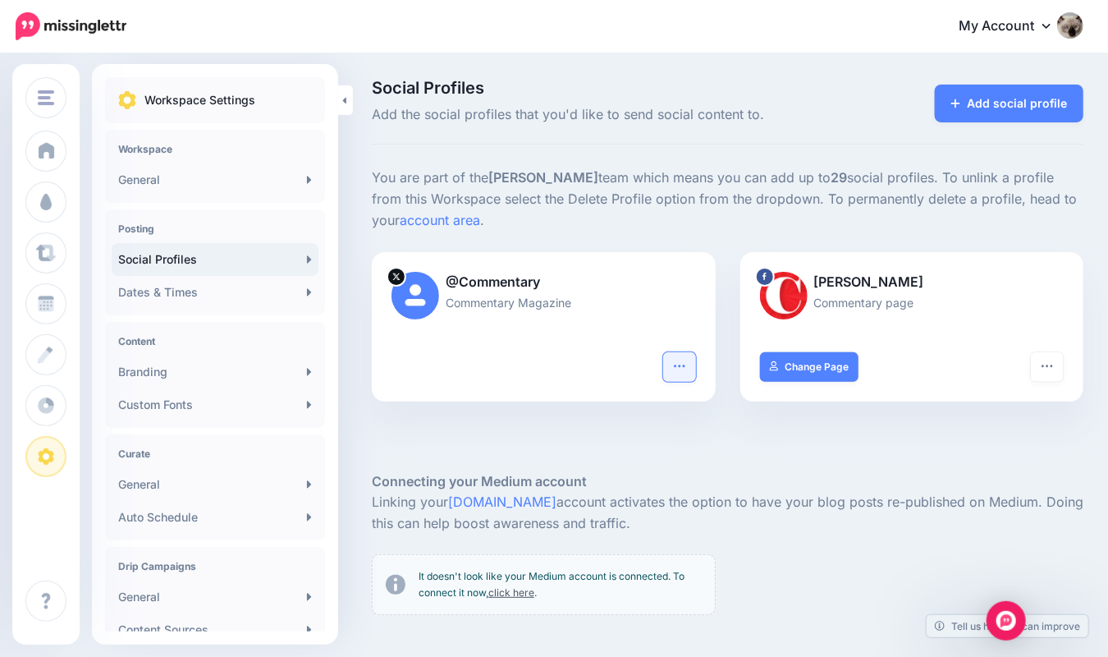
click at [681, 362] on icon "button" at bounding box center [679, 366] width 13 height 13
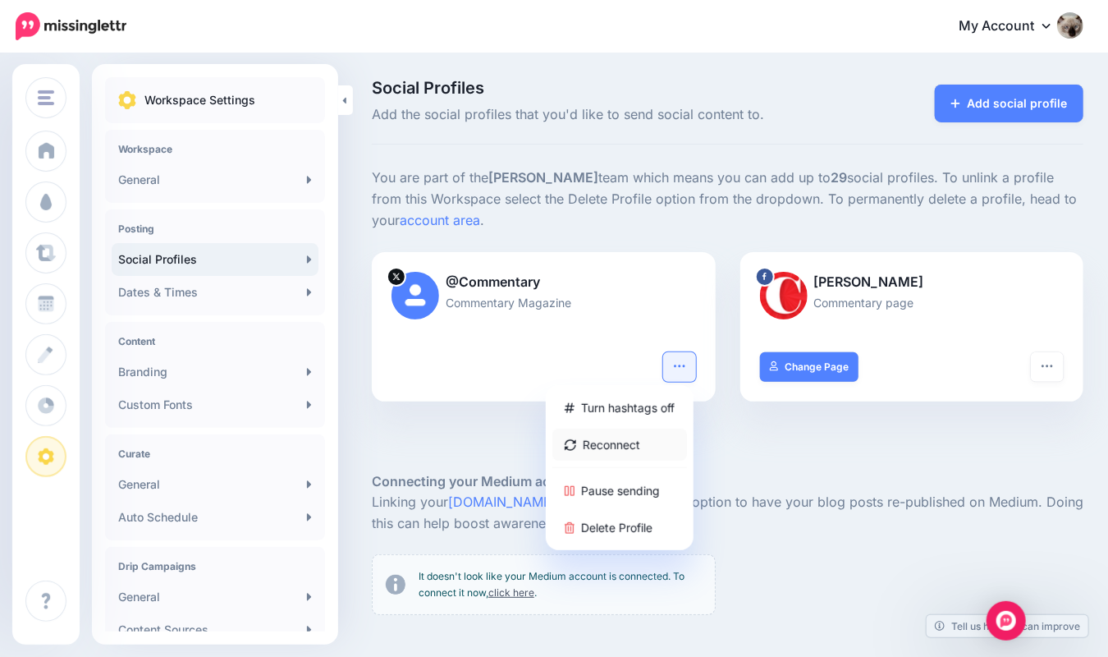
click at [652, 450] on link "Reconnect" at bounding box center [620, 445] width 135 height 32
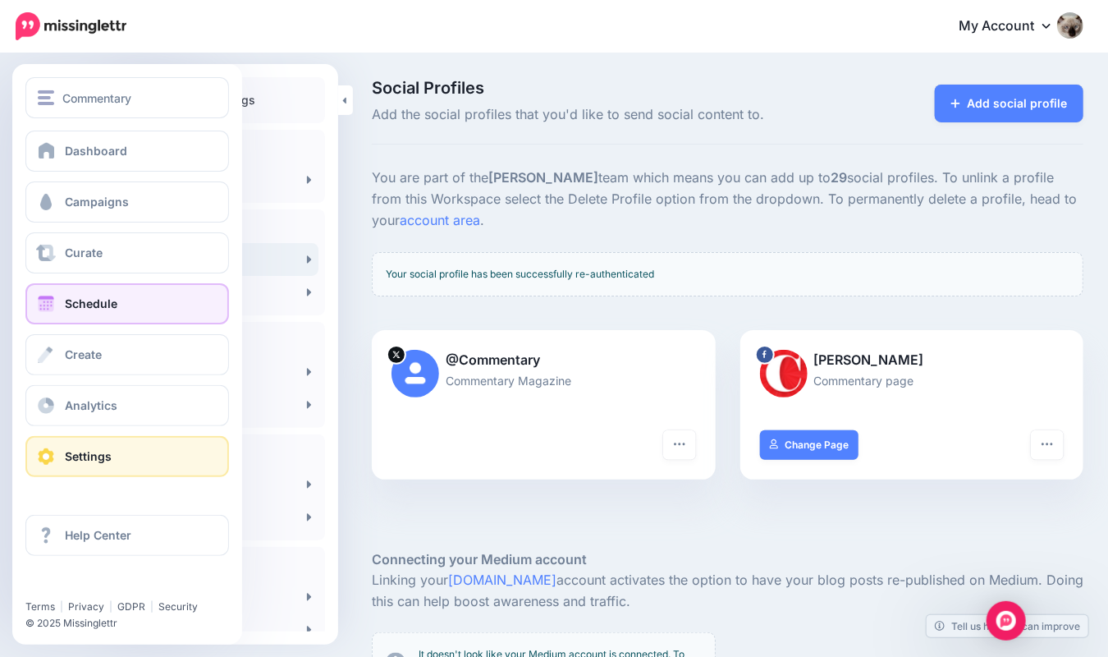
click at [109, 298] on span "Schedule" at bounding box center [91, 303] width 53 height 14
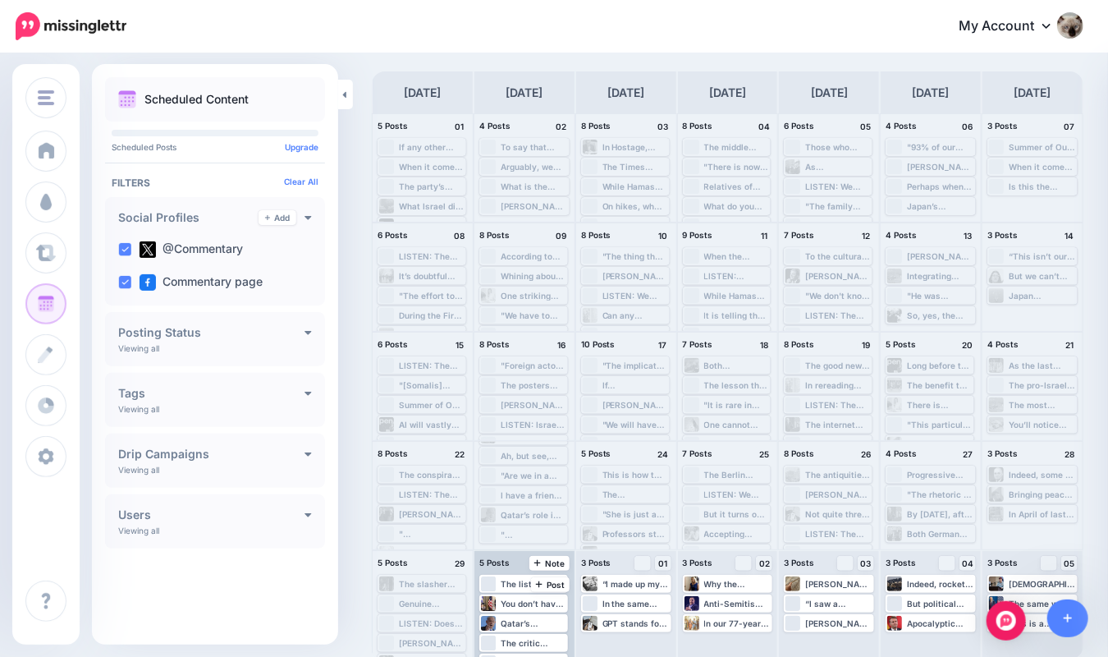
scroll to position [65, 0]
click at [522, 577] on div "The list of such hateful activity at [PERSON_NAME][GEOGRAPHIC_DATA][US_STATE] a…" at bounding box center [534, 581] width 66 height 10
click at [511, 602] on span "Edit" at bounding box center [504, 601] width 13 height 8
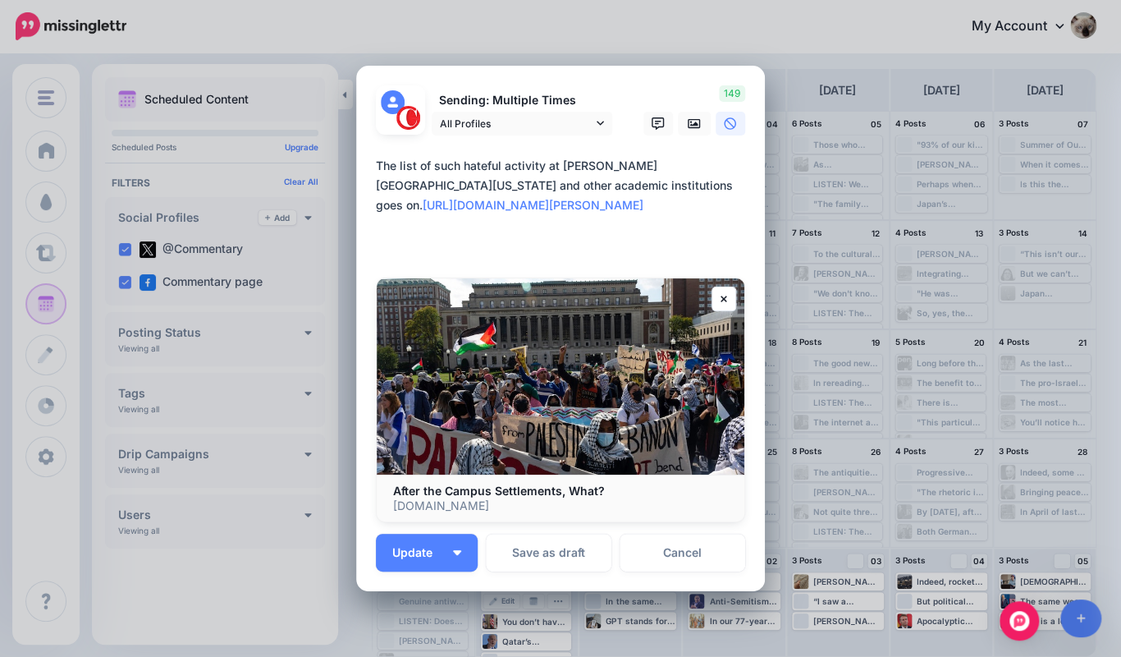
click at [456, 212] on textarea "**********" at bounding box center [565, 205] width 378 height 99
click at [530, 233] on textarea "**********" at bounding box center [565, 205] width 378 height 99
click at [698, 564] on link "Cancel" at bounding box center [683, 553] width 126 height 38
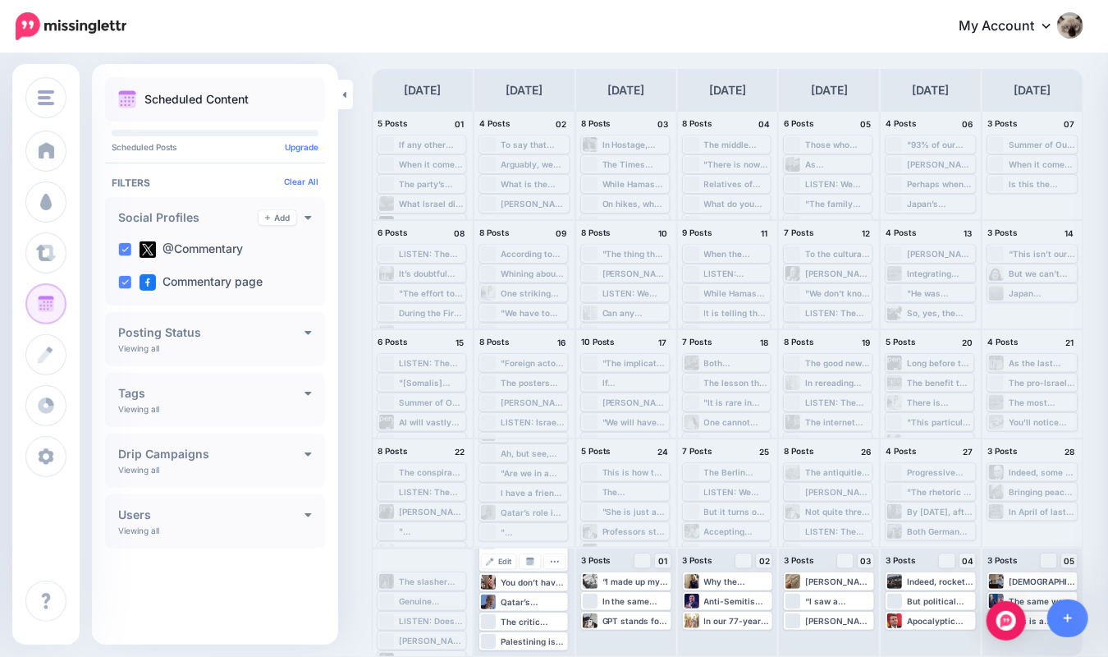
scroll to position [19, 0]
click at [501, 648] on div "Loading Palestining is the act of turning homegrown public anger outward and ai…" at bounding box center [523, 641] width 89 height 18
click at [550, 640] on button "button" at bounding box center [554, 640] width 21 height 15
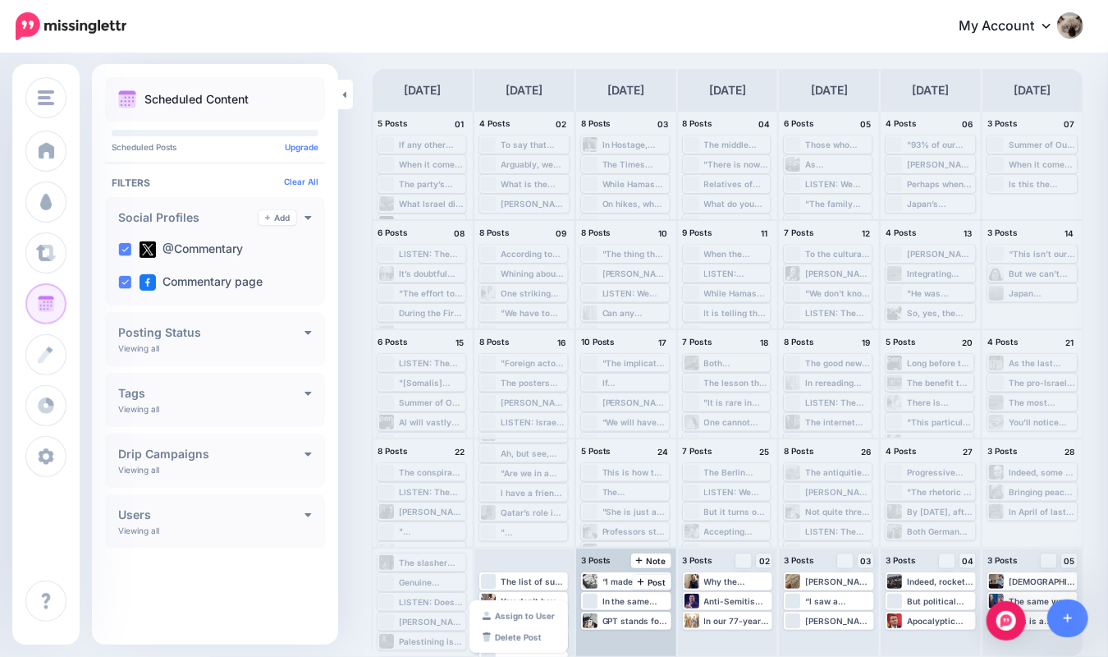
click at [587, 647] on div "“I made up my mind, it would be a particularly good thing for men of the [DEMOG…" at bounding box center [626, 602] width 100 height 108
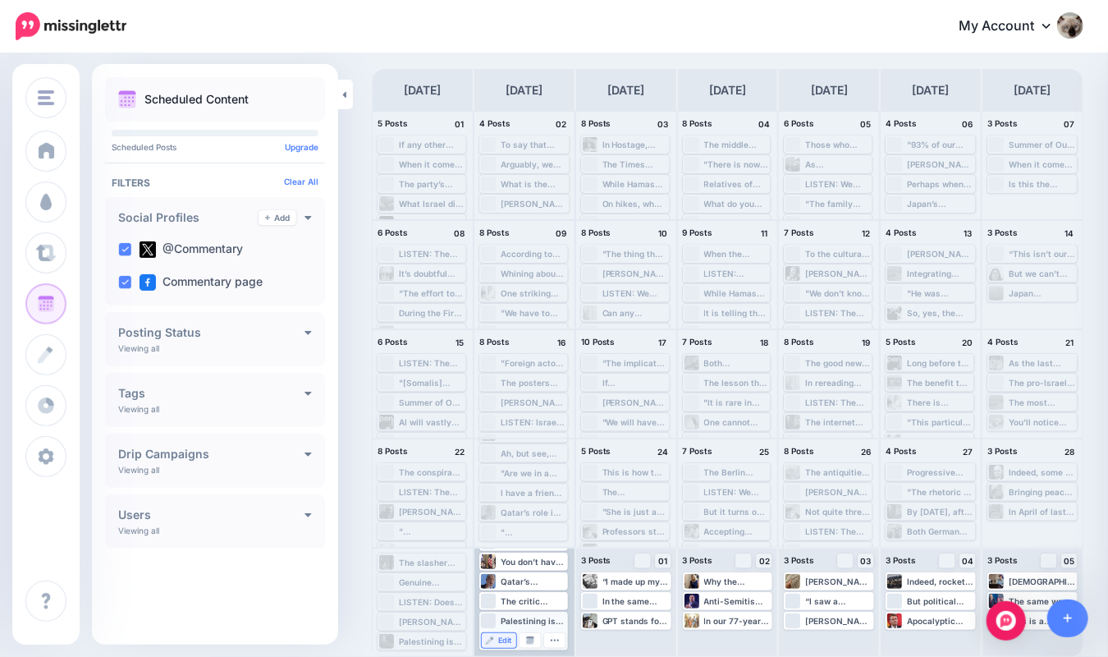
click at [505, 643] on span "Edit" at bounding box center [504, 640] width 13 height 8
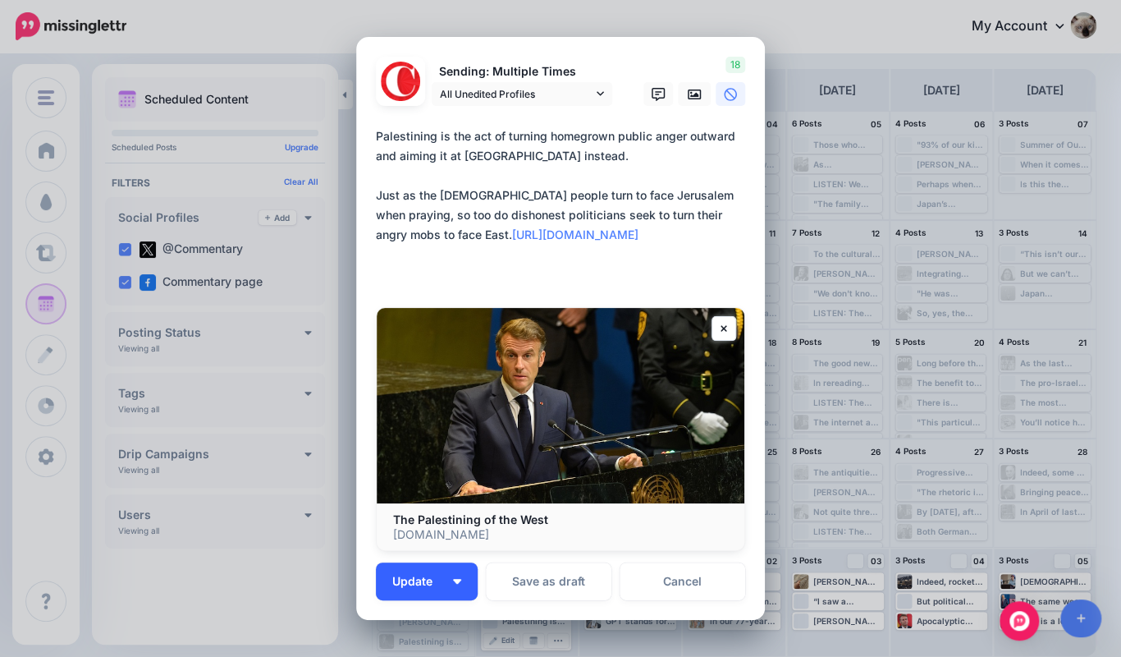
click at [447, 574] on button "Update" at bounding box center [427, 581] width 102 height 38
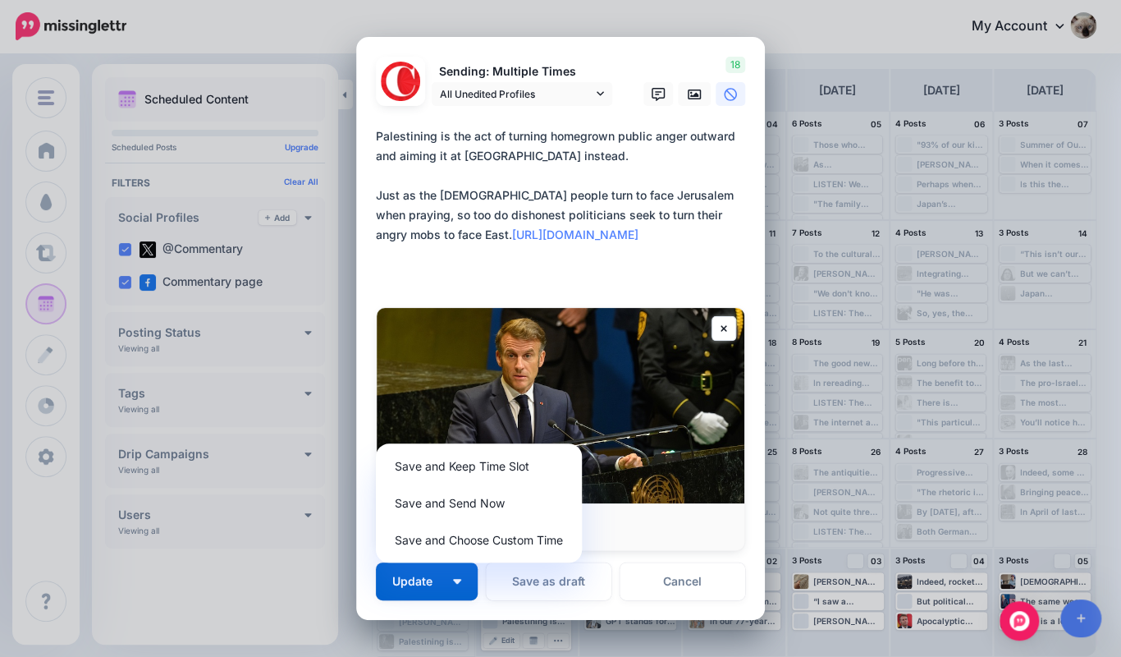
click at [600, 232] on textarea "**********" at bounding box center [565, 205] width 378 height 158
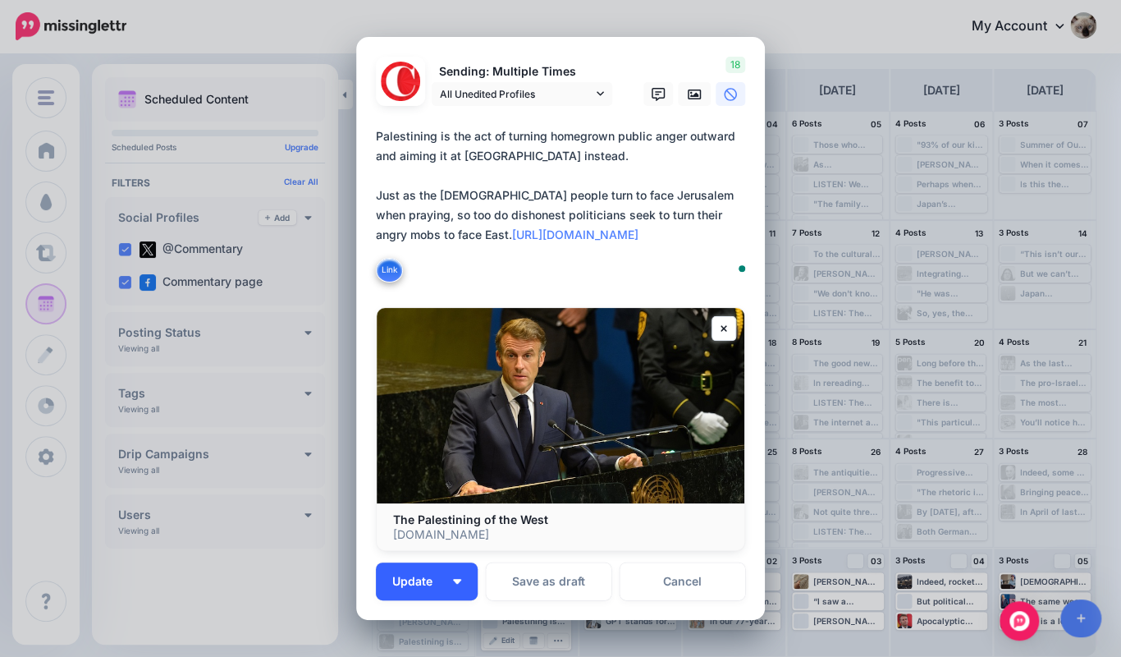
click at [432, 589] on button "Update" at bounding box center [427, 581] width 102 height 38
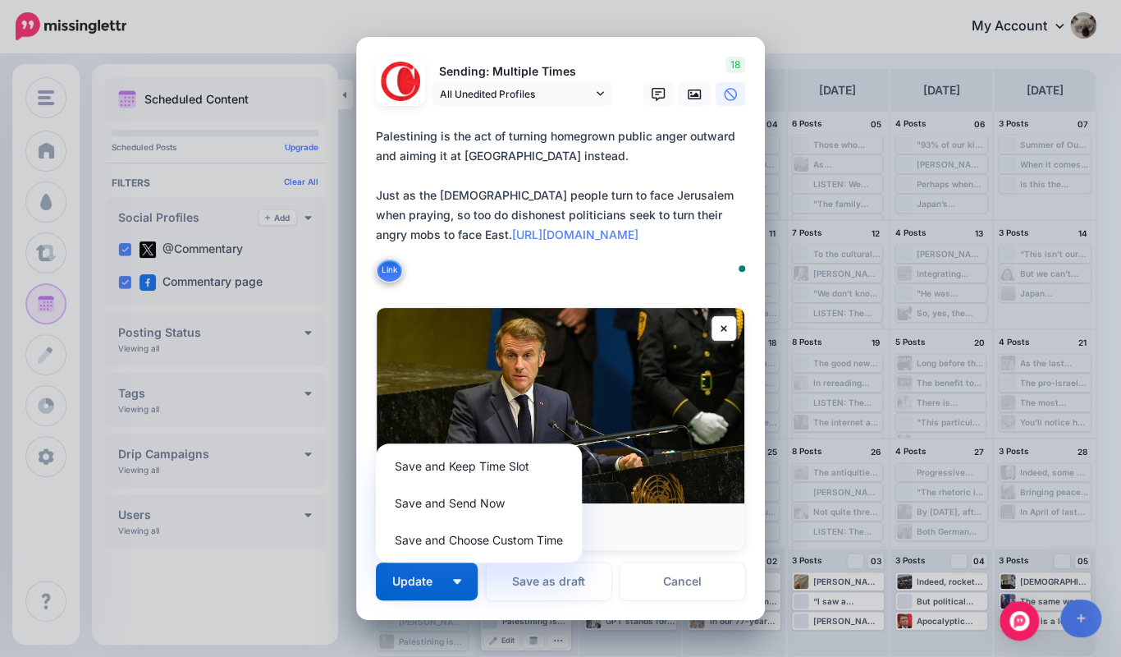
click at [555, 251] on textarea "**********" at bounding box center [565, 205] width 378 height 158
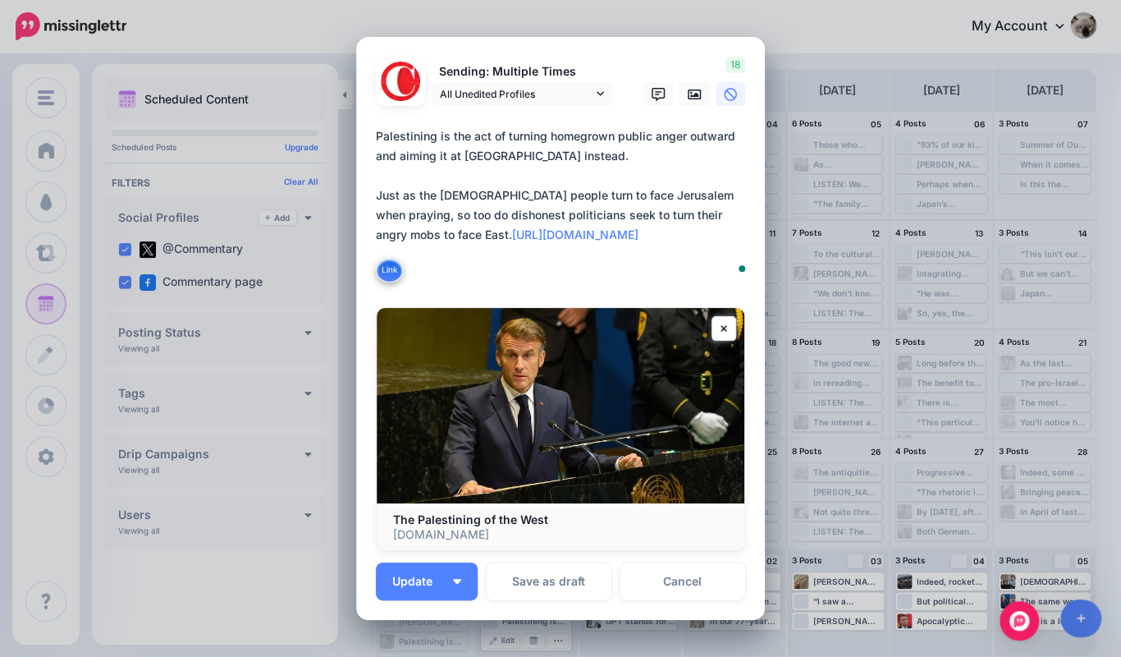
click at [812, 85] on div "Edit Post Loading Sending: Multiple Times All Unedited Profiles 18" at bounding box center [560, 328] width 1121 height 657
click at [663, 586] on link "Cancel" at bounding box center [683, 581] width 126 height 38
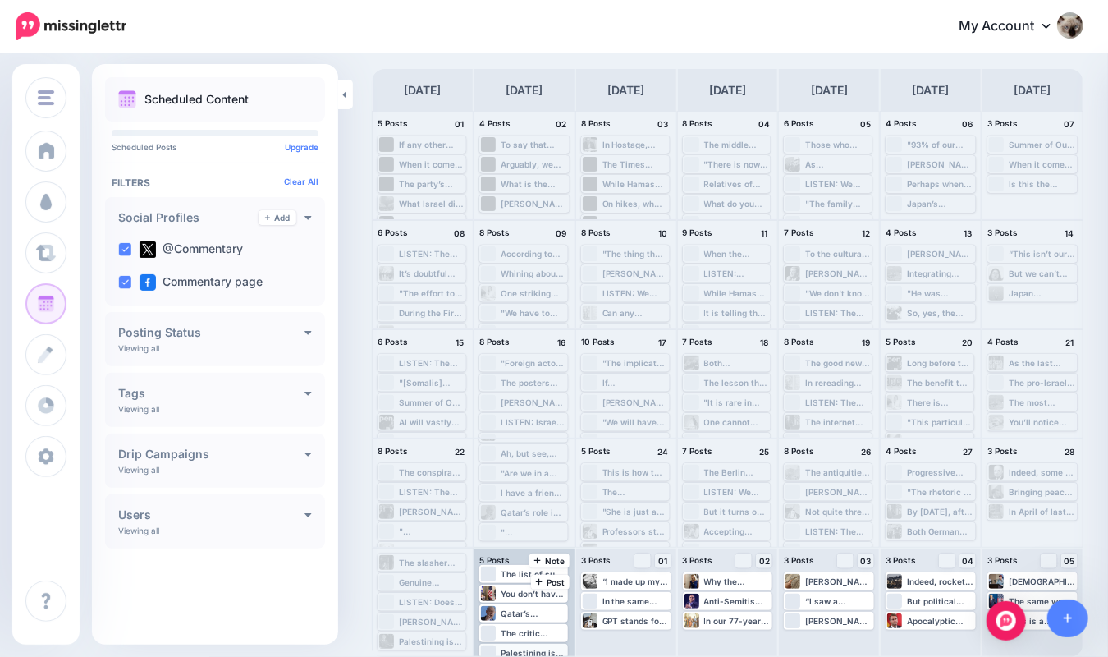
scroll to position [0, 0]
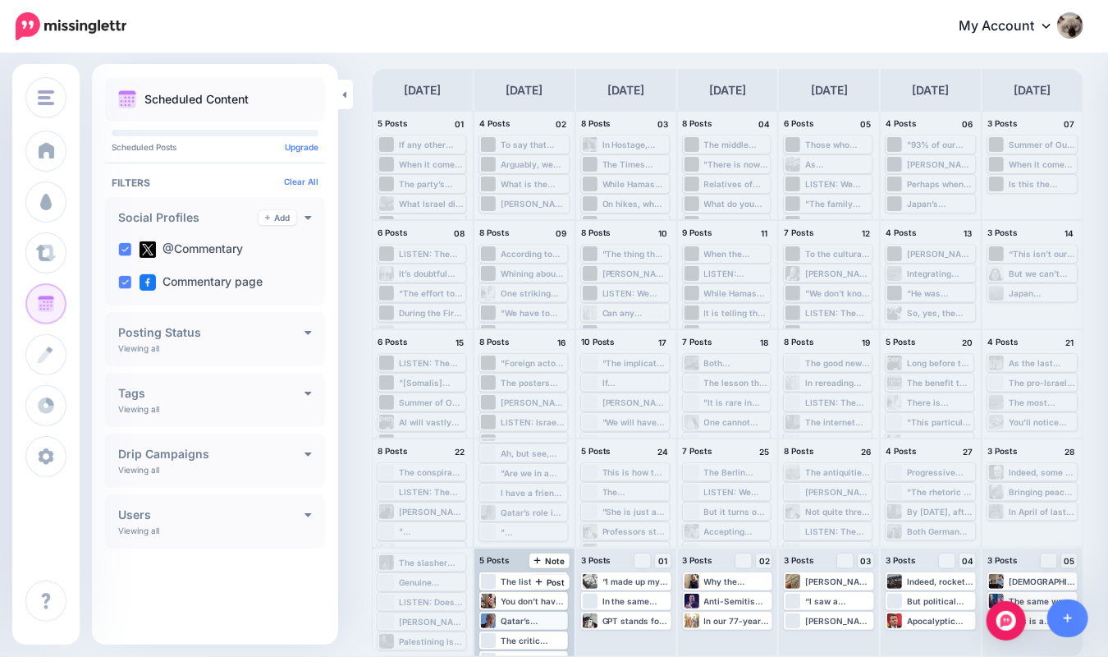
click at [522, 621] on div "Qatar’s investment in soft power projection is by now world famous. In recent y…" at bounding box center [534, 621] width 66 height 10
click at [511, 638] on span "Edit" at bounding box center [504, 640] width 13 height 8
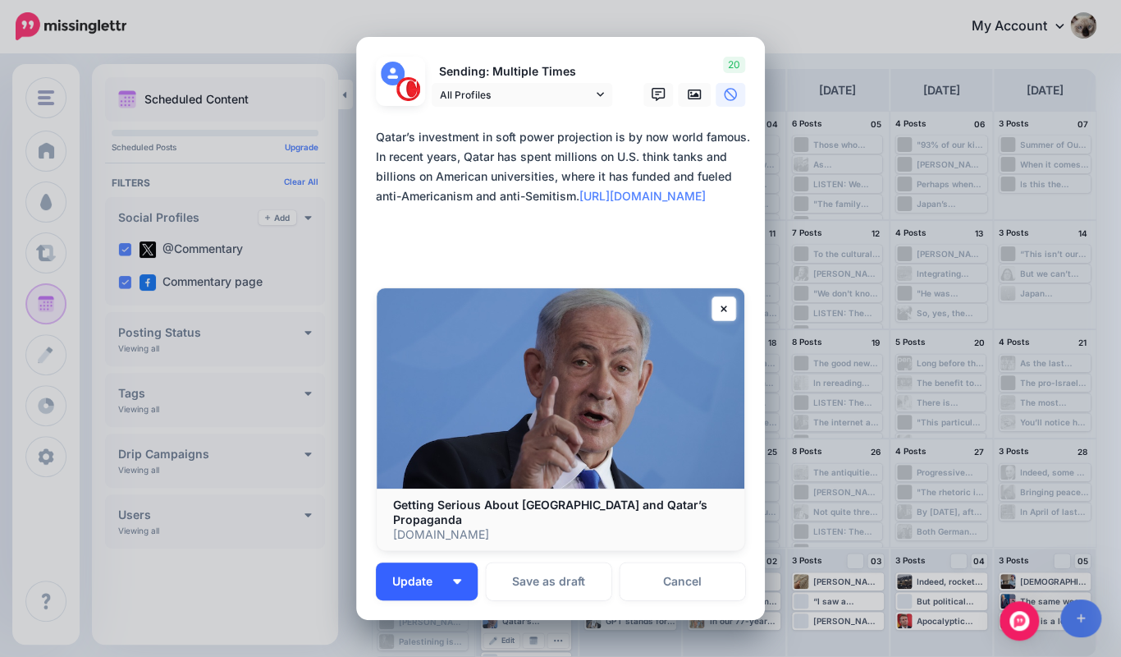
click at [433, 576] on span "Update" at bounding box center [418, 581] width 53 height 11
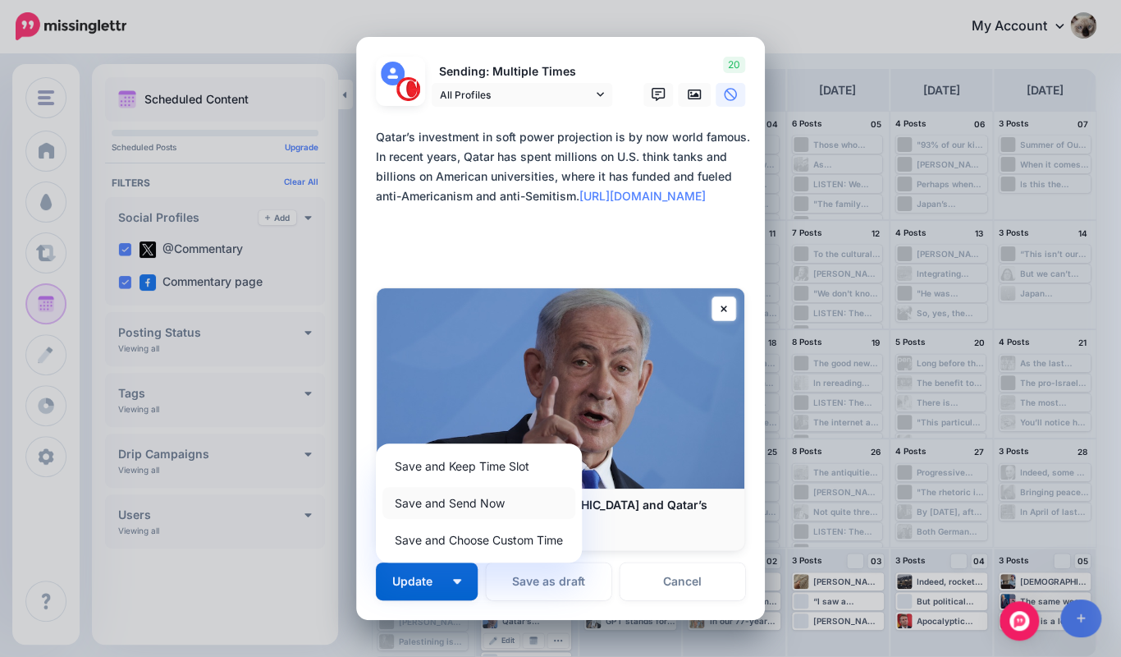
click at [464, 487] on link "Save and Send Now" at bounding box center [479, 503] width 193 height 32
